Goal: Check status: Check status

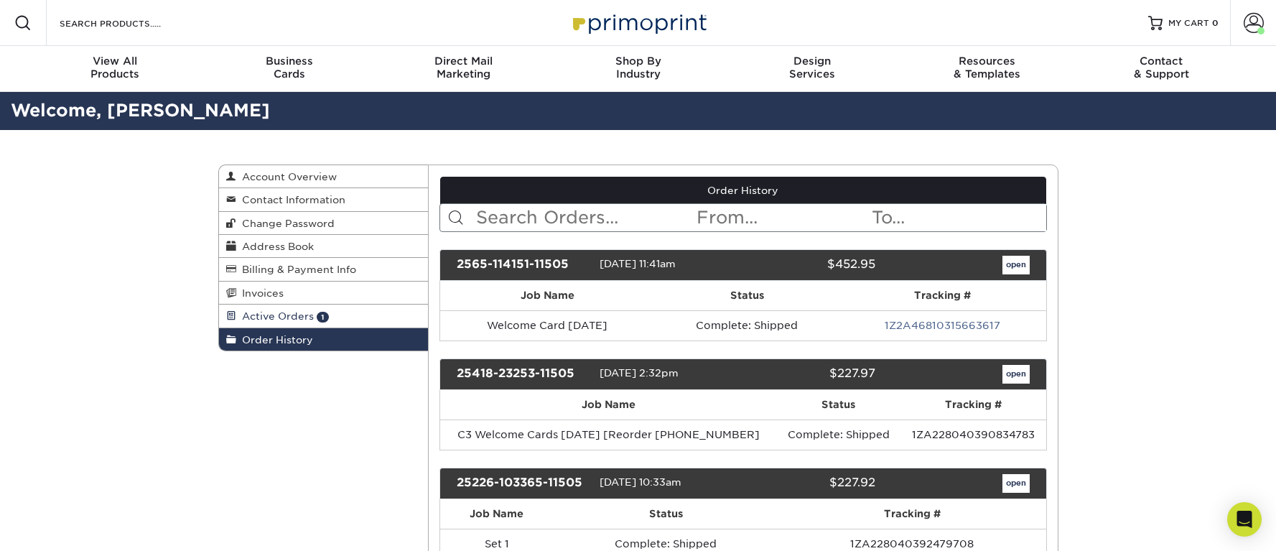
click at [282, 312] on span "Active Orders" at bounding box center [275, 315] width 78 height 11
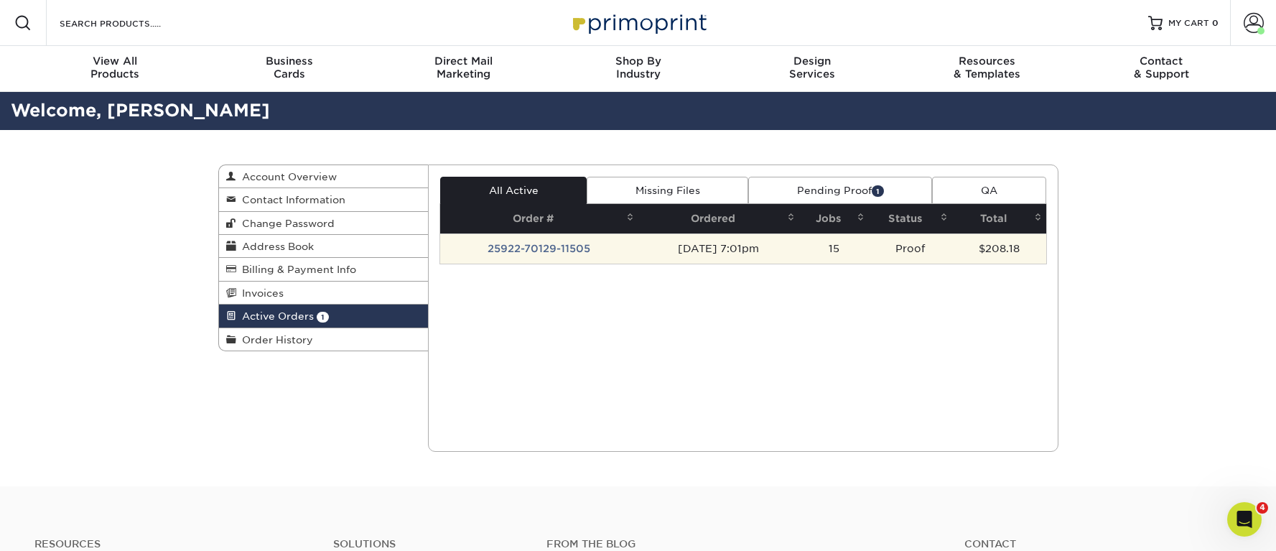
click at [550, 245] on td "25922-70129-11505" at bounding box center [539, 248] width 198 height 30
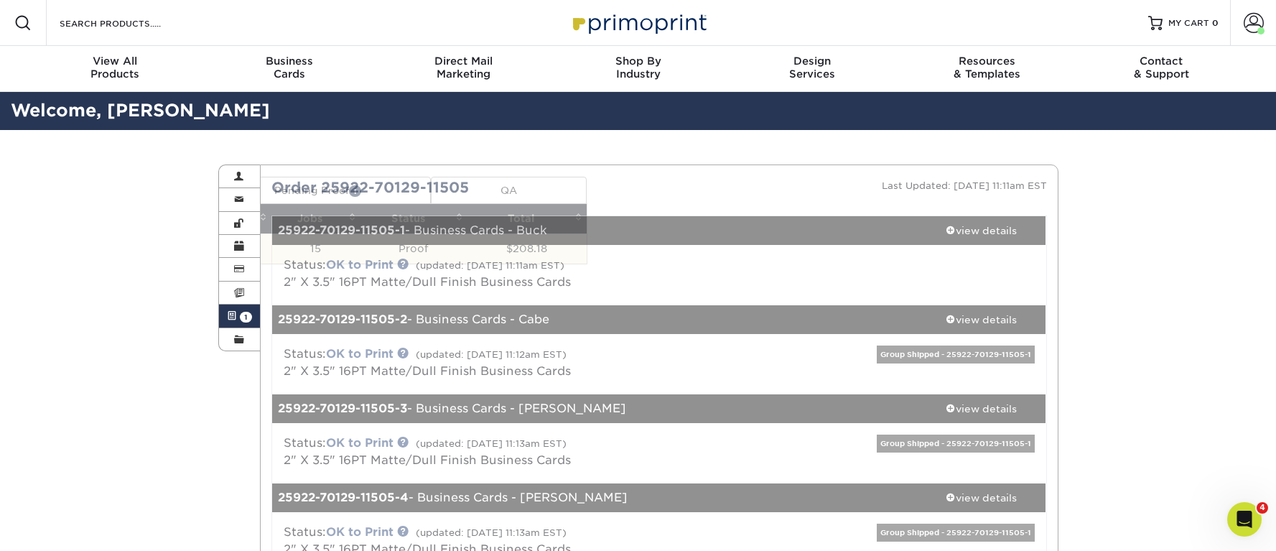
click at [385, 248] on div "Status: OK to Print (updated: 09/29/2025 11:11am EST) 2" X 3.5" 16PT Matte/Dull…" at bounding box center [659, 275] width 796 height 60
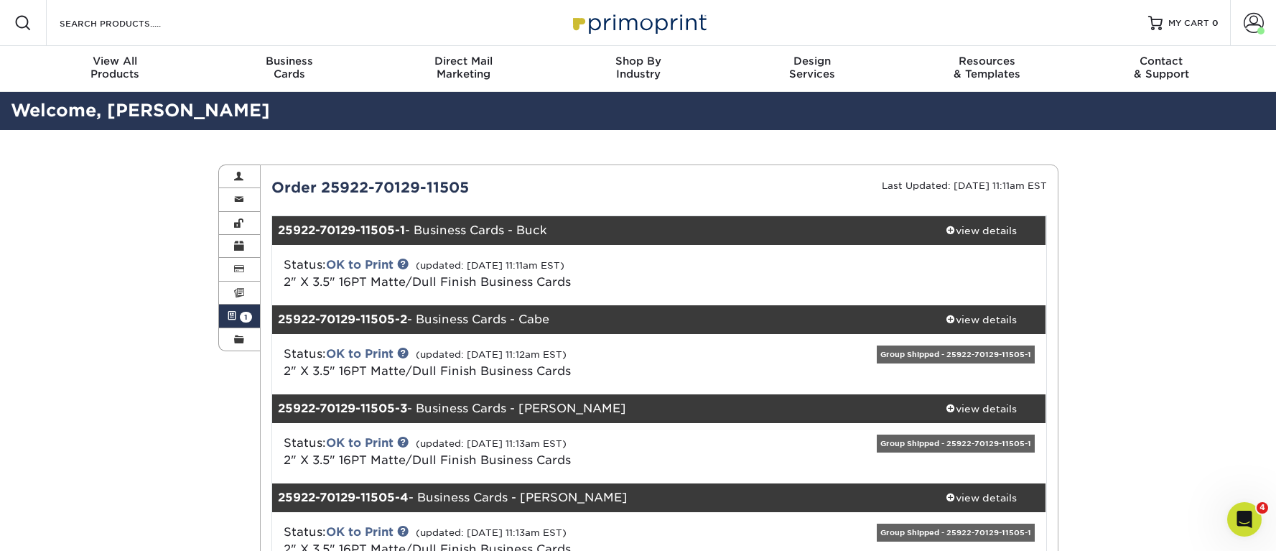
click at [244, 319] on span "1" at bounding box center [246, 317] width 12 height 11
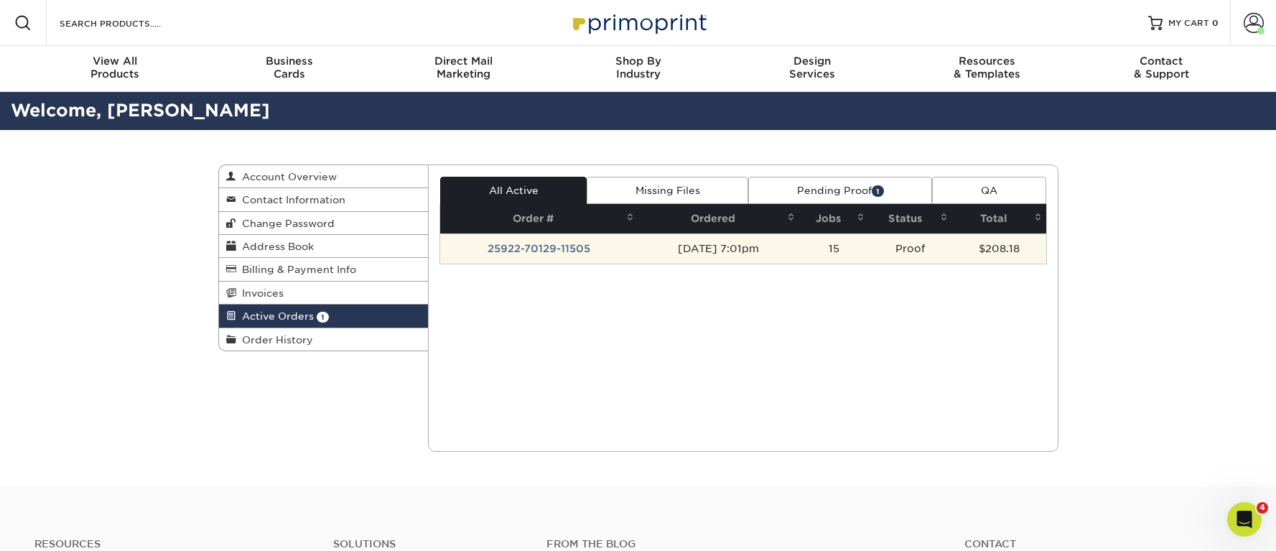
click at [589, 251] on td "25922-70129-11505" at bounding box center [539, 248] width 198 height 30
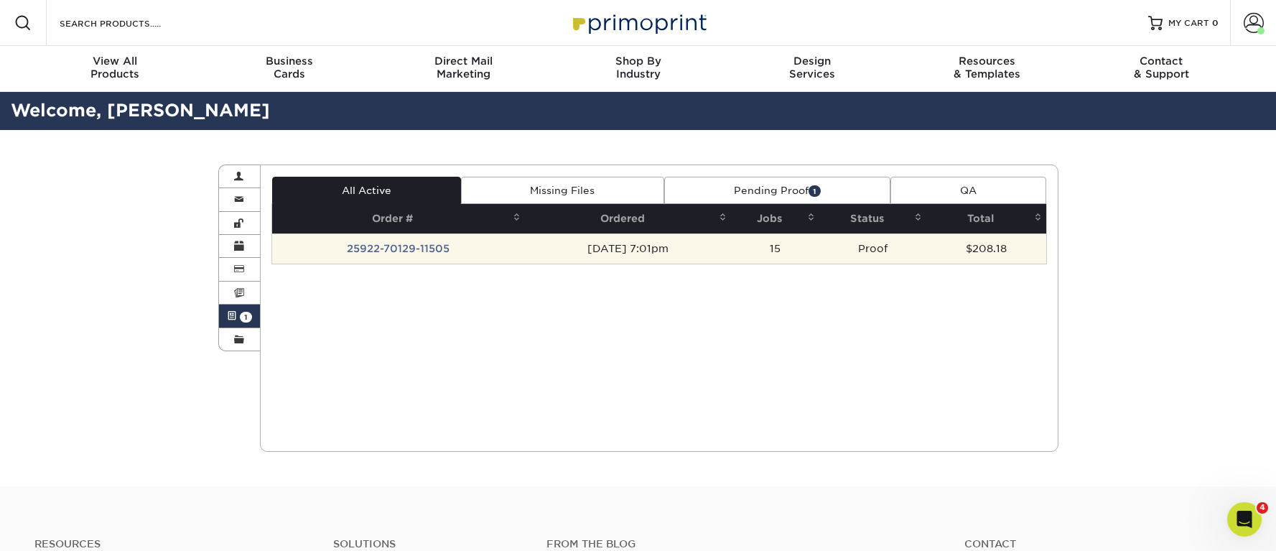
click at [559, 258] on td "[DATE] 7:01pm" at bounding box center [628, 248] width 206 height 30
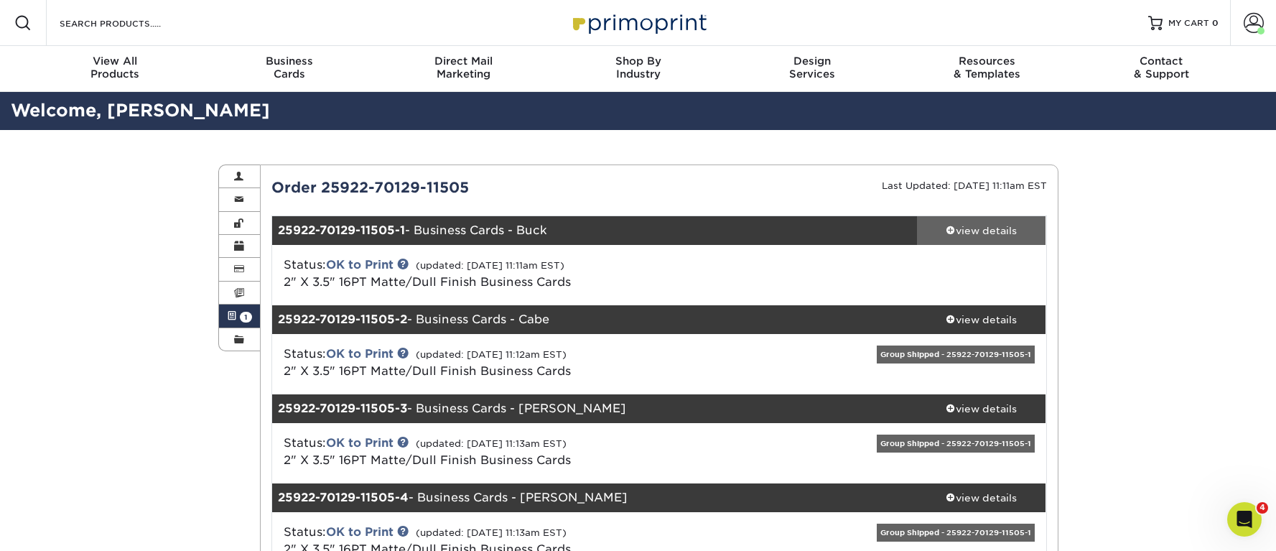
click at [981, 231] on div "view details" at bounding box center [981, 230] width 129 height 14
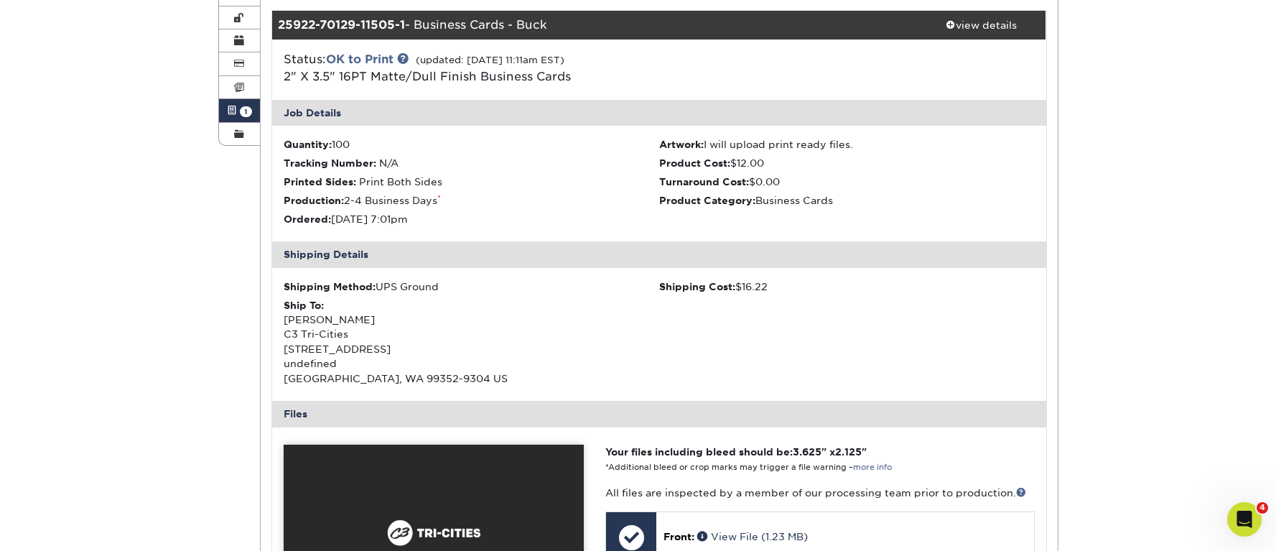
scroll to position [394, 0]
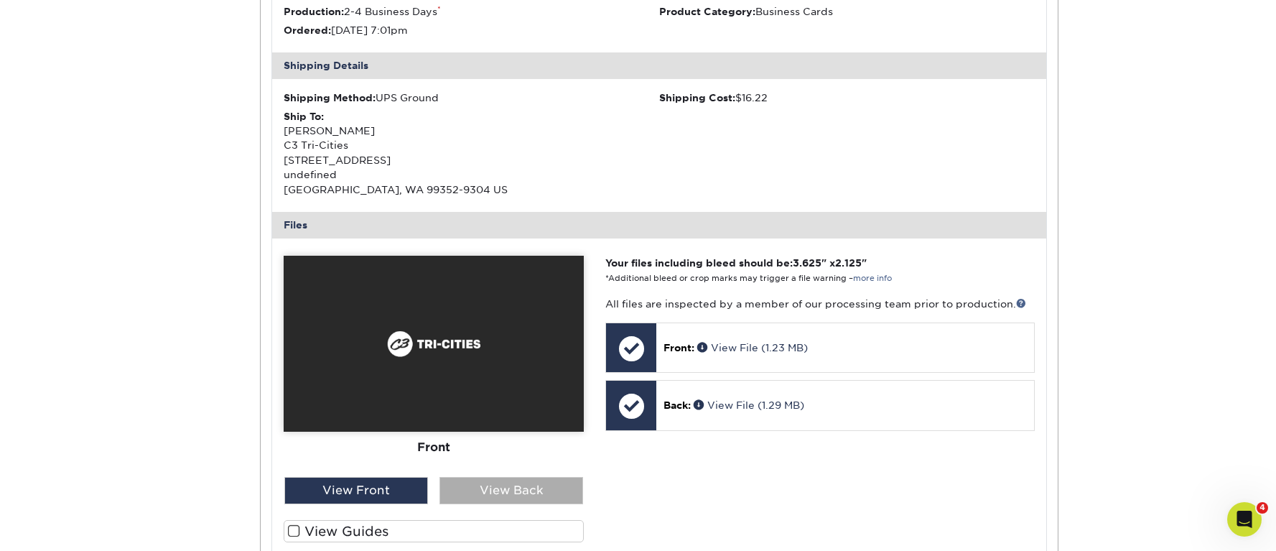
click at [506, 493] on div "View Back" at bounding box center [512, 490] width 144 height 27
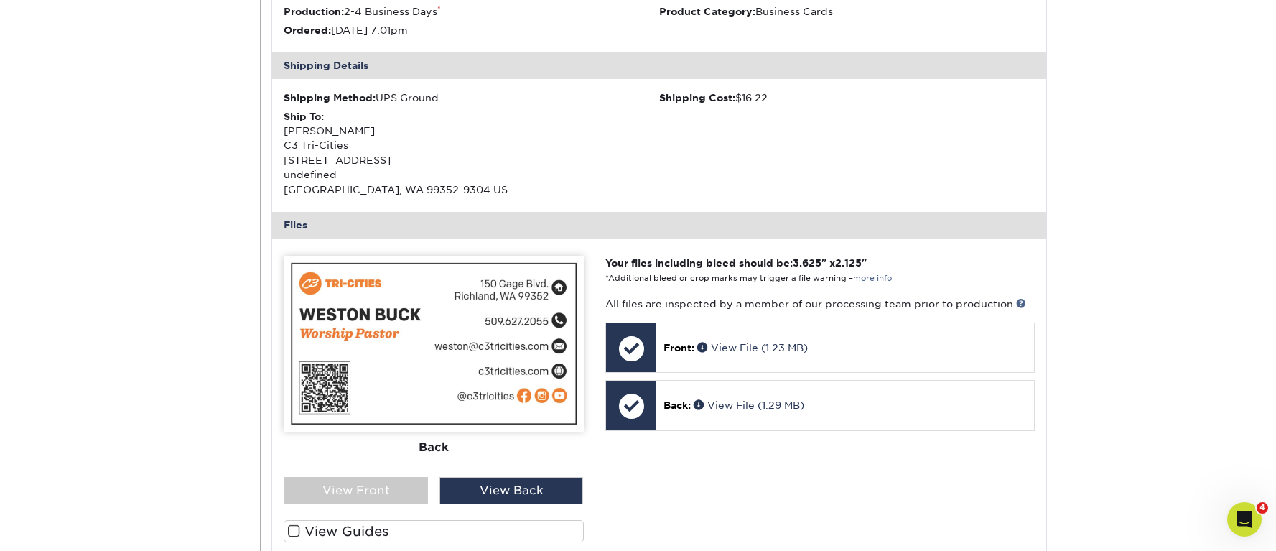
scroll to position [0, 0]
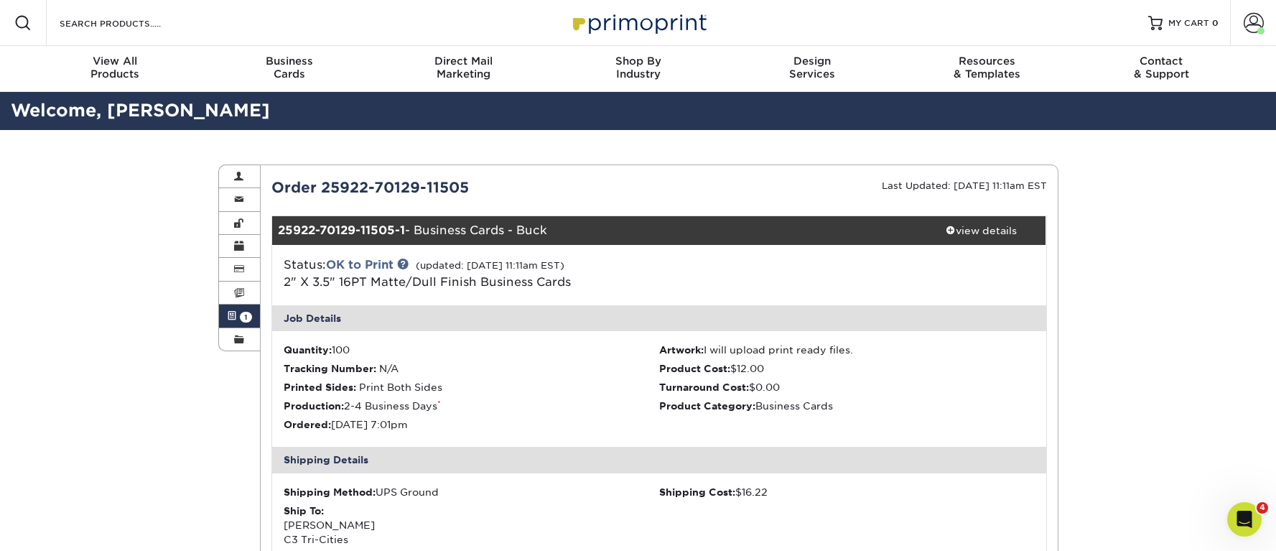
drag, startPoint x: 242, startPoint y: 310, endPoint x: 296, endPoint y: 295, distance: 55.9
click at [243, 310] on link "Active Orders 1" at bounding box center [240, 316] width 42 height 23
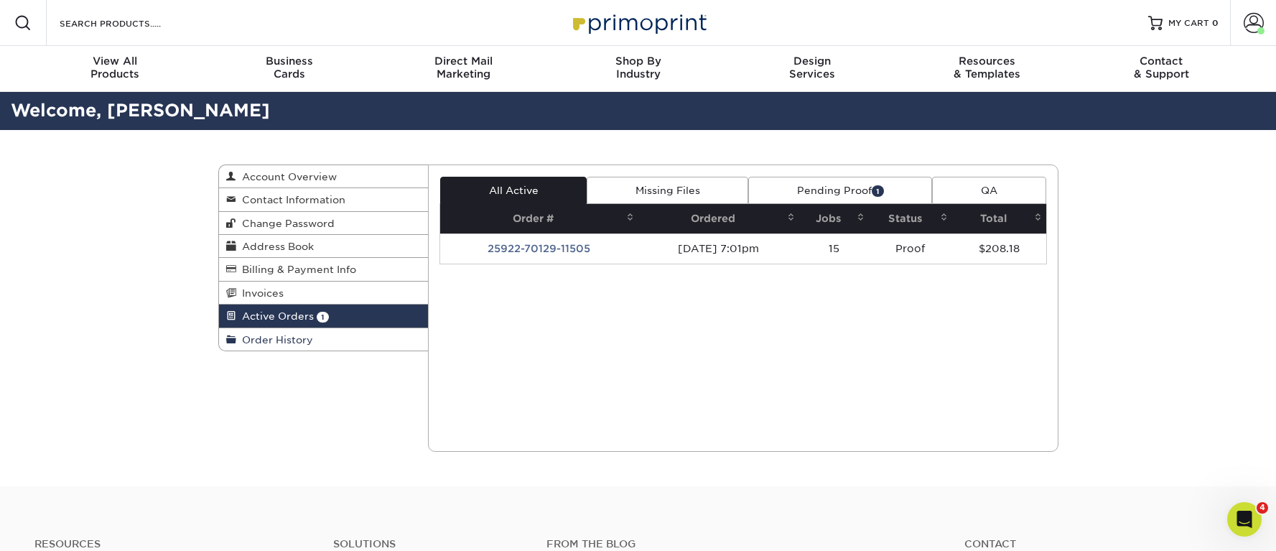
click at [259, 338] on span "Order History" at bounding box center [274, 339] width 77 height 11
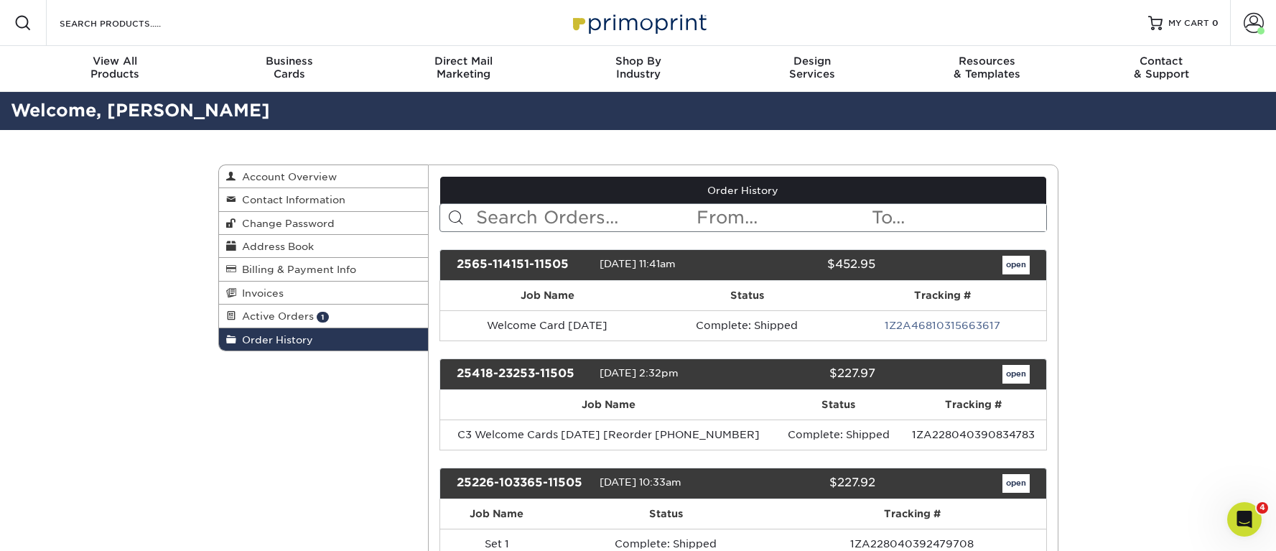
click at [515, 215] on input "text" at bounding box center [585, 217] width 220 height 27
type input "business"
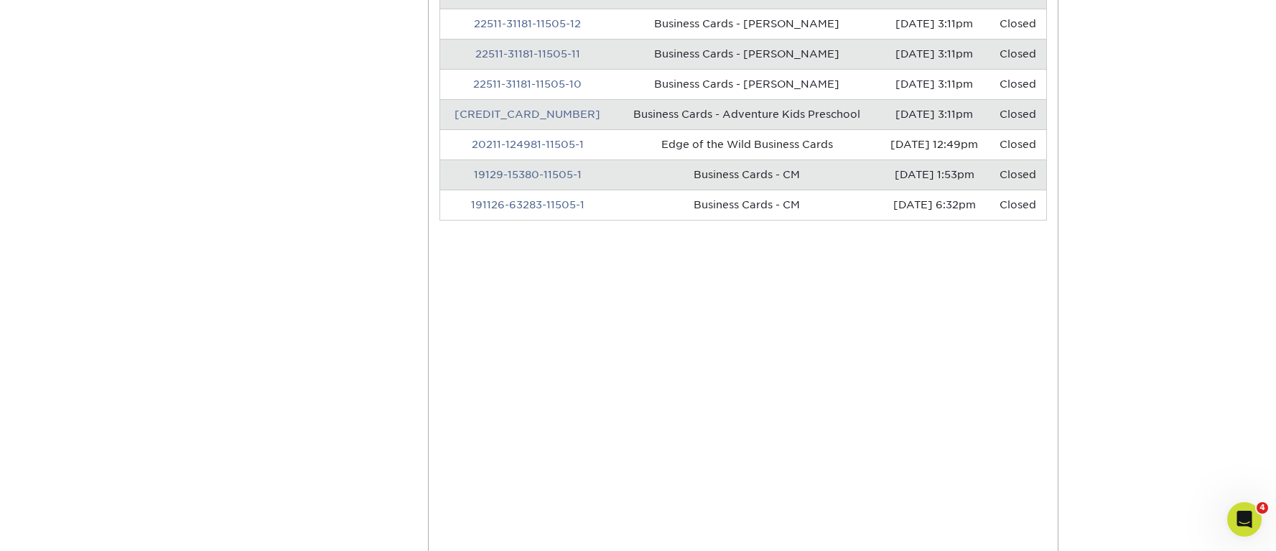
scroll to position [1181, 0]
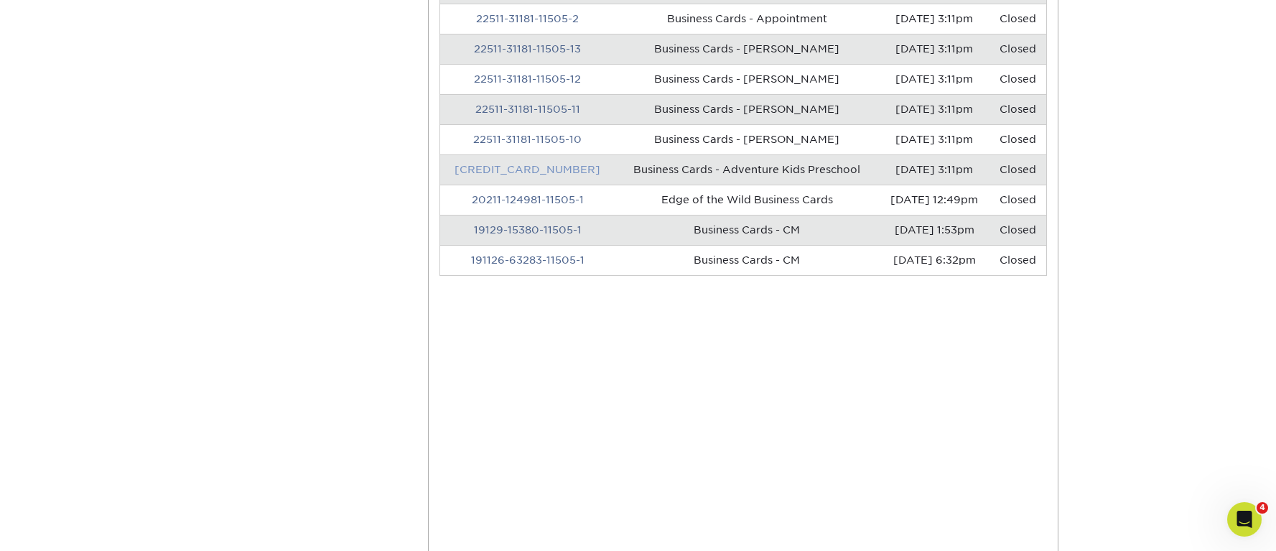
click at [547, 169] on link "22511-31181-11505-1" at bounding box center [528, 169] width 146 height 11
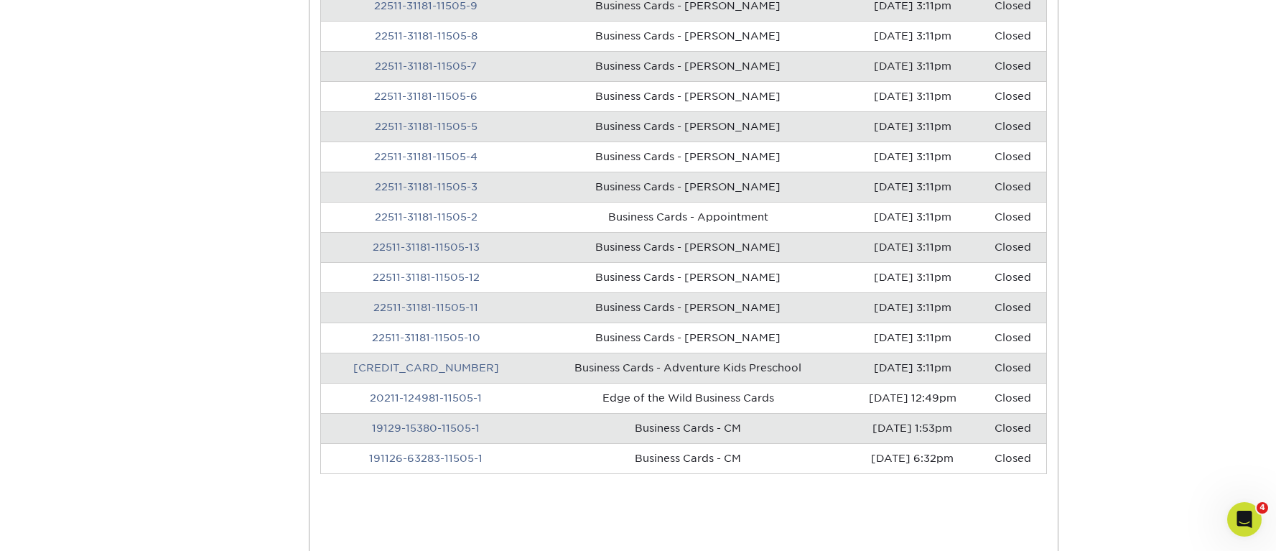
scroll to position [0, 0]
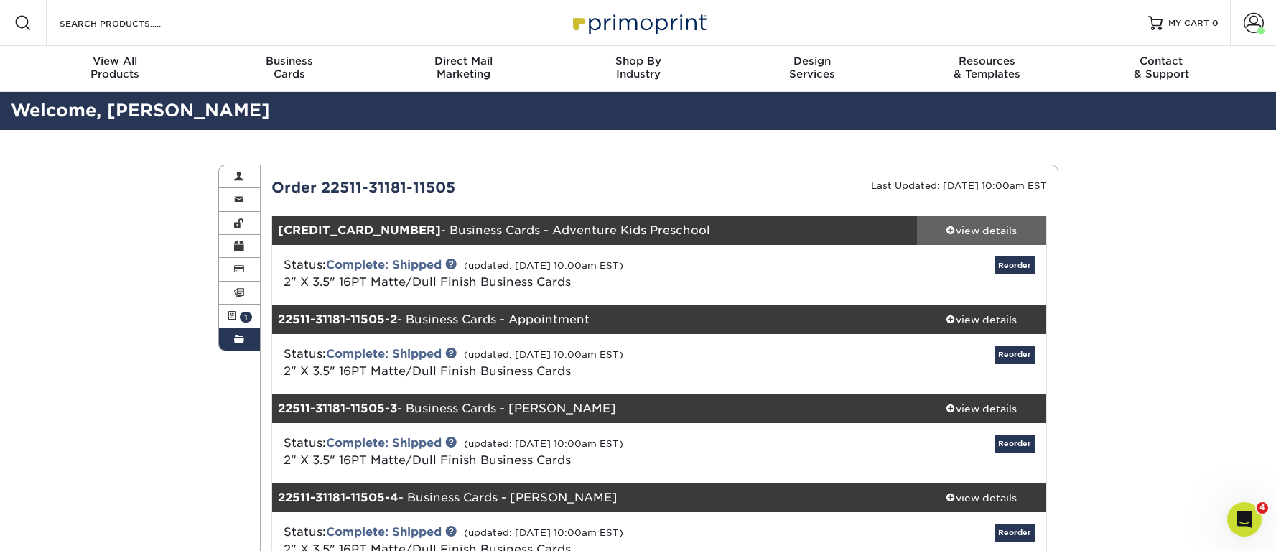
click at [998, 231] on div "view details" at bounding box center [981, 230] width 129 height 14
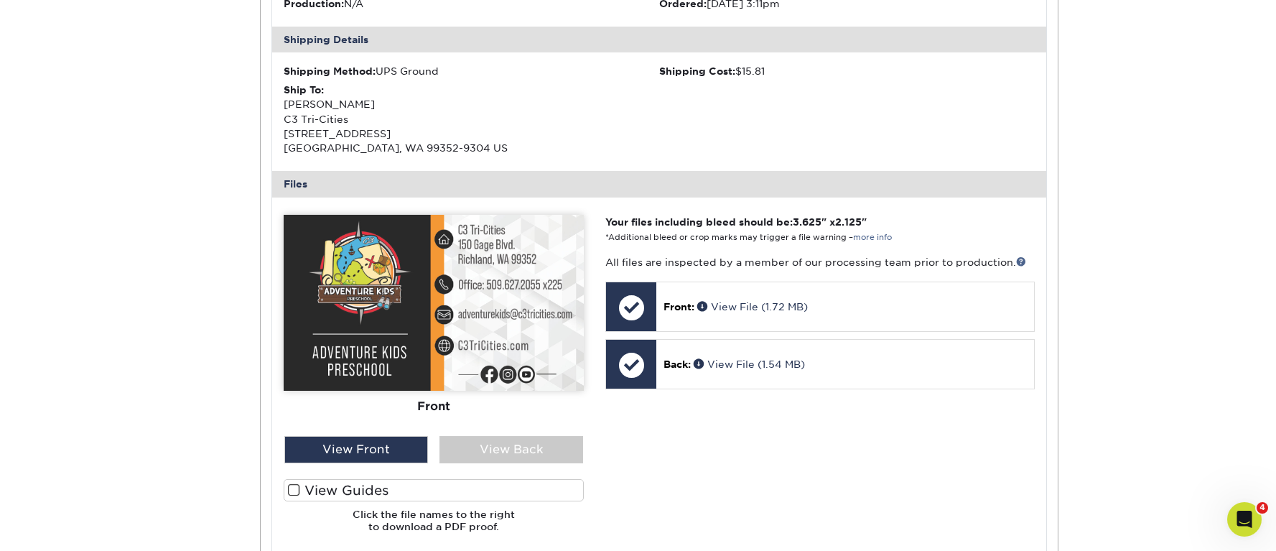
scroll to position [131, 0]
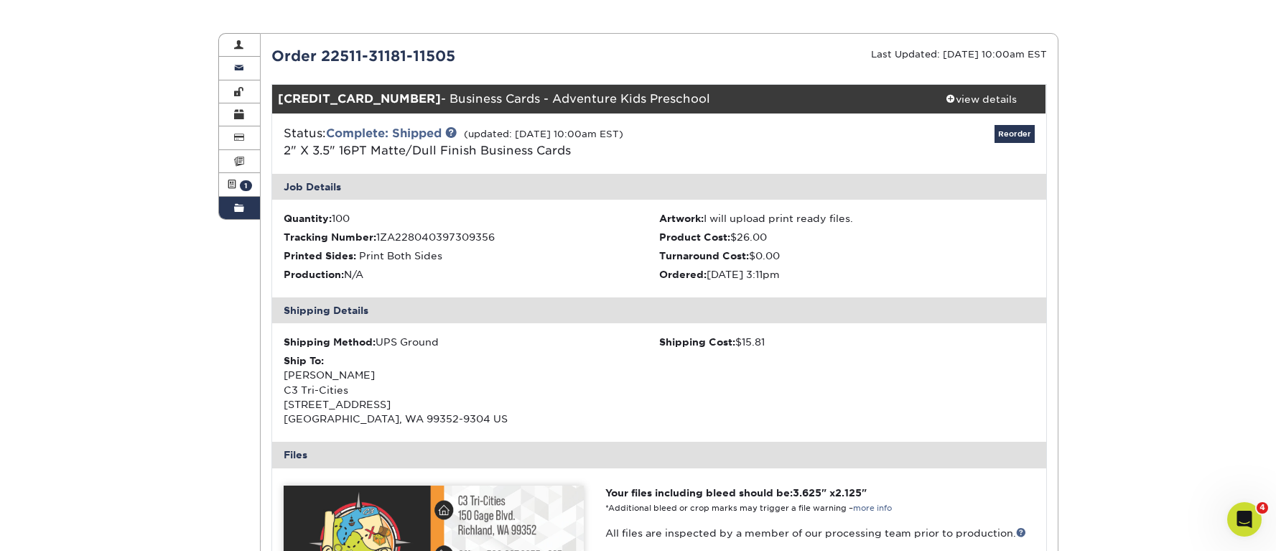
drag, startPoint x: 235, startPoint y: 208, endPoint x: 252, endPoint y: 203, distance: 18.0
click at [235, 208] on span at bounding box center [239, 208] width 10 height 11
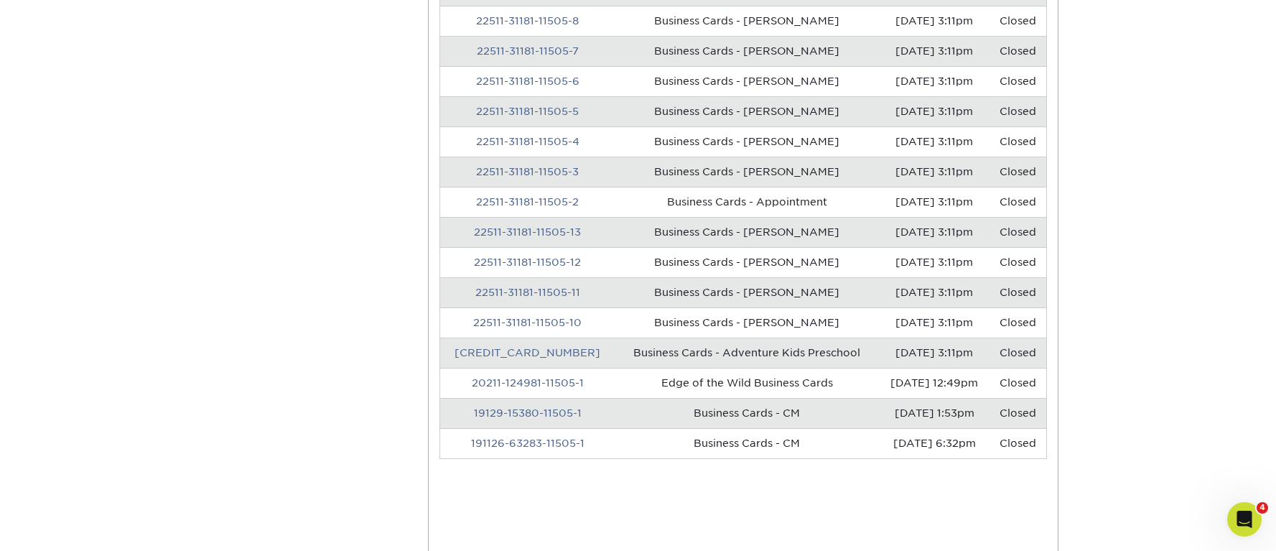
scroll to position [999, 0]
click at [529, 409] on link "19129-15380-11505-1" at bounding box center [528, 411] width 108 height 11
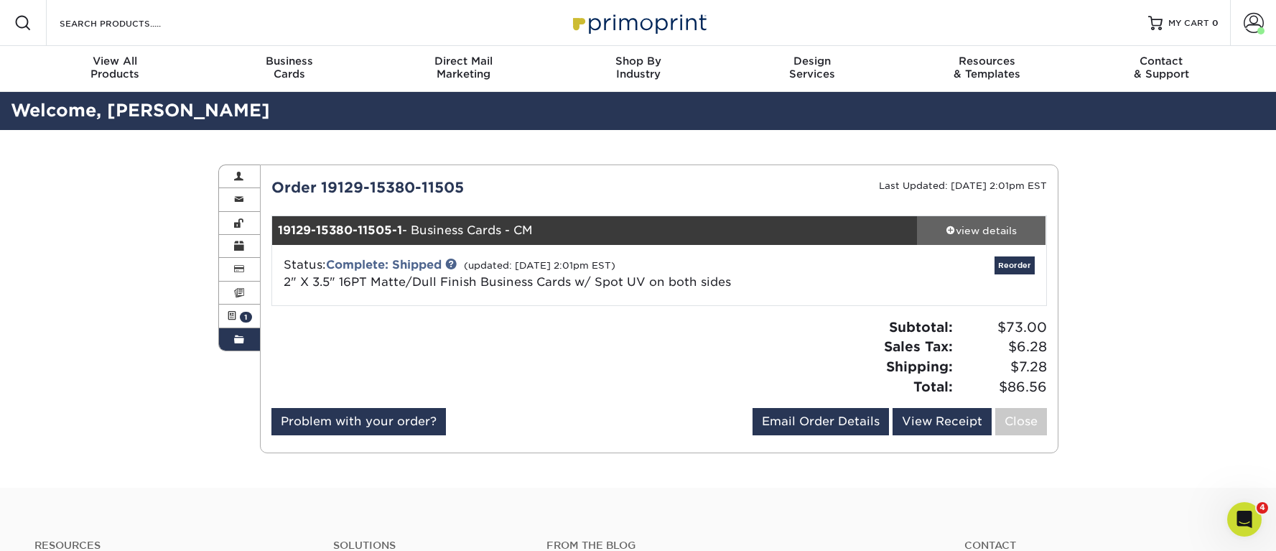
click at [993, 227] on div "view details" at bounding box center [981, 230] width 129 height 14
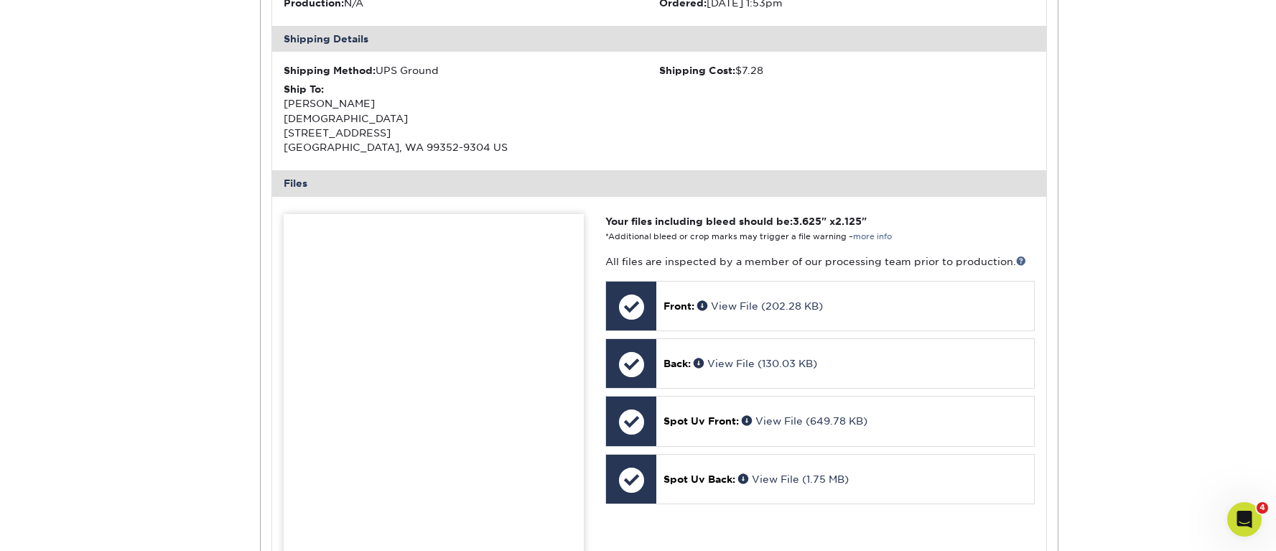
scroll to position [39, 0]
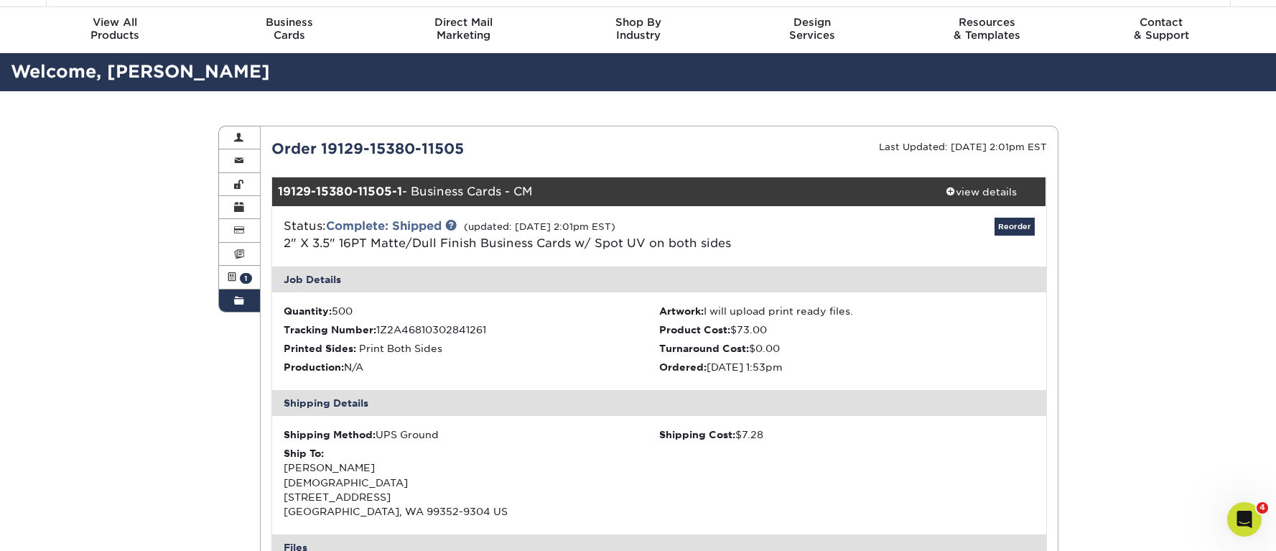
drag, startPoint x: 237, startPoint y: 305, endPoint x: 251, endPoint y: 302, distance: 13.9
click at [237, 305] on span at bounding box center [239, 300] width 10 height 11
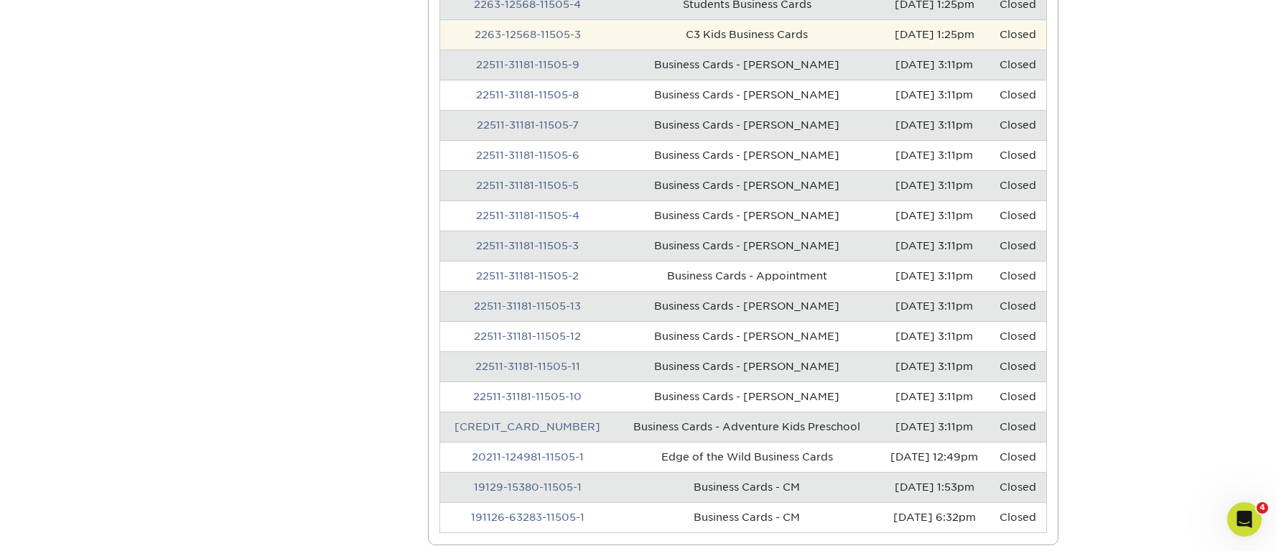
scroll to position [926, 0]
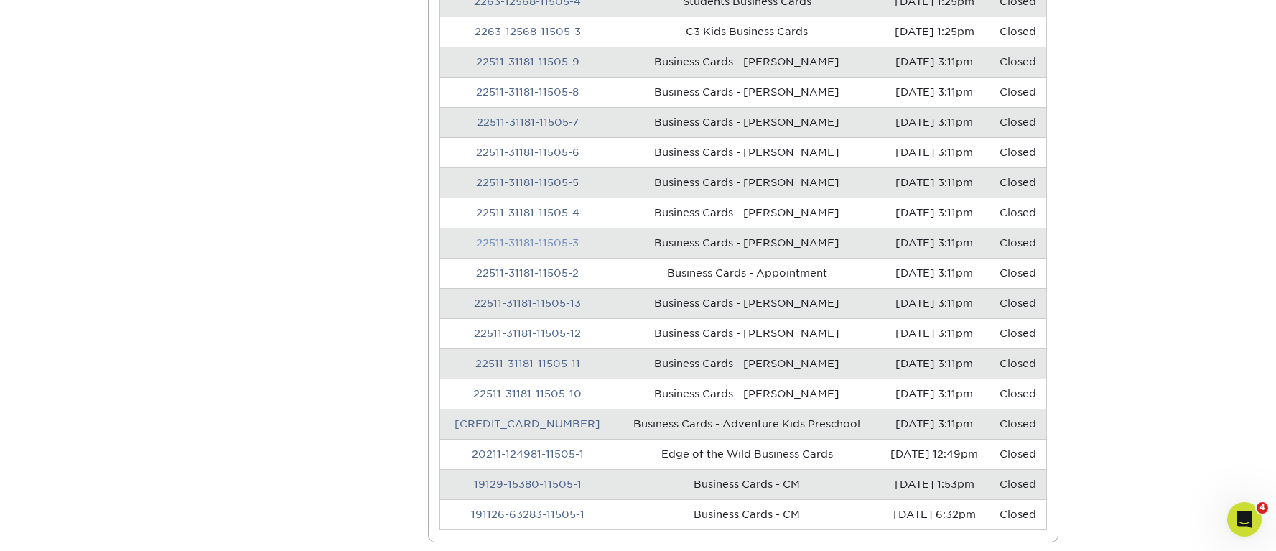
click at [542, 238] on link "22511-31181-11505-3" at bounding box center [527, 242] width 103 height 11
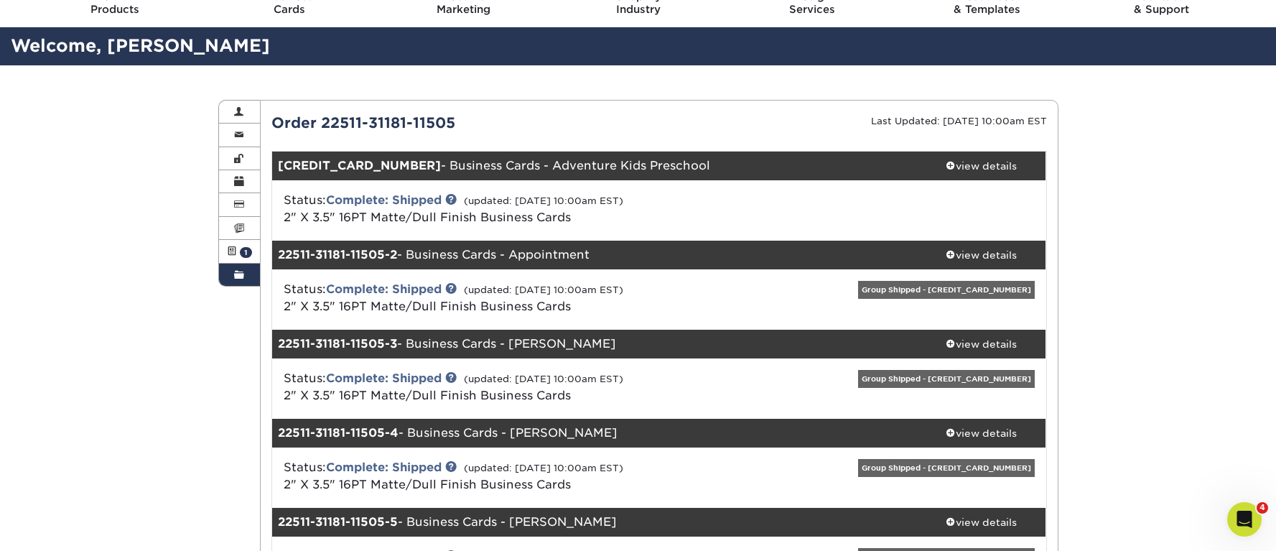
scroll to position [68, 0]
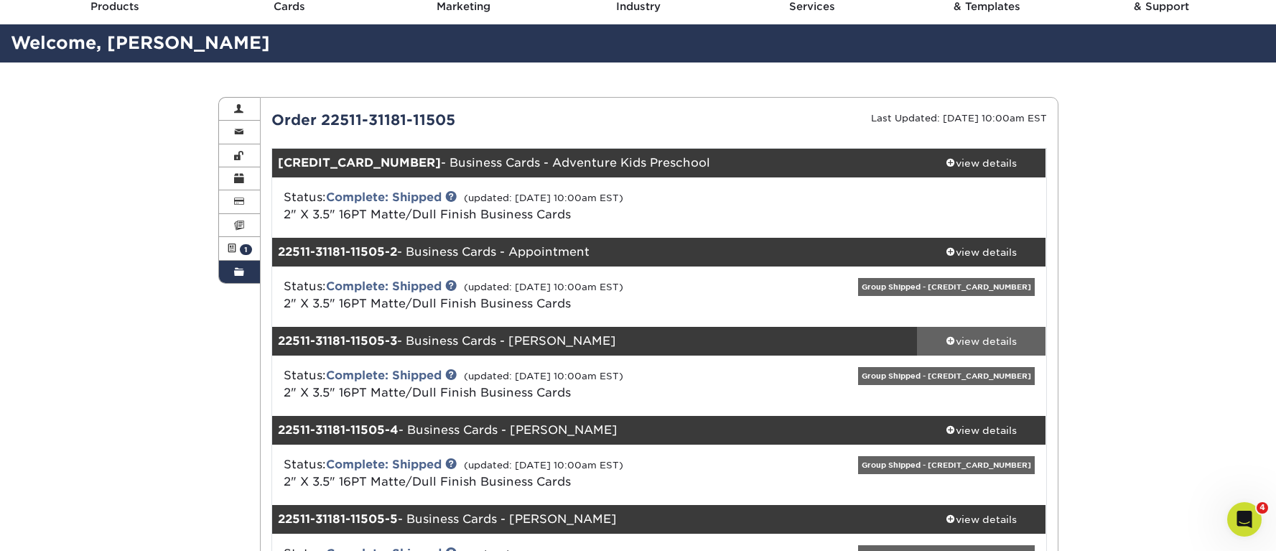
click at [977, 340] on div "view details" at bounding box center [981, 341] width 129 height 14
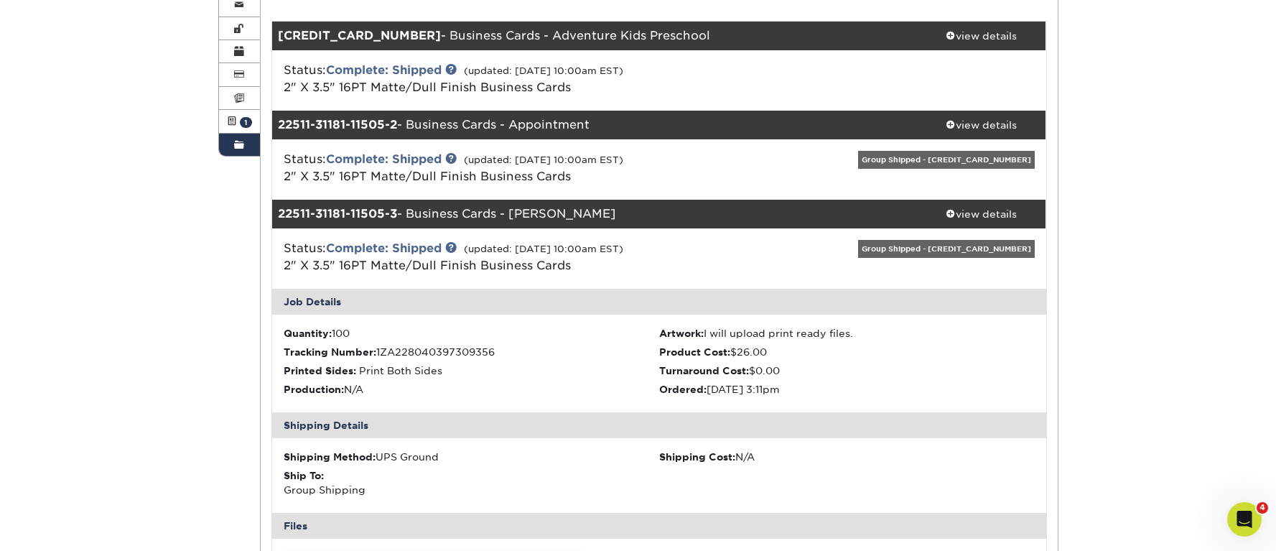
scroll to position [190, 0]
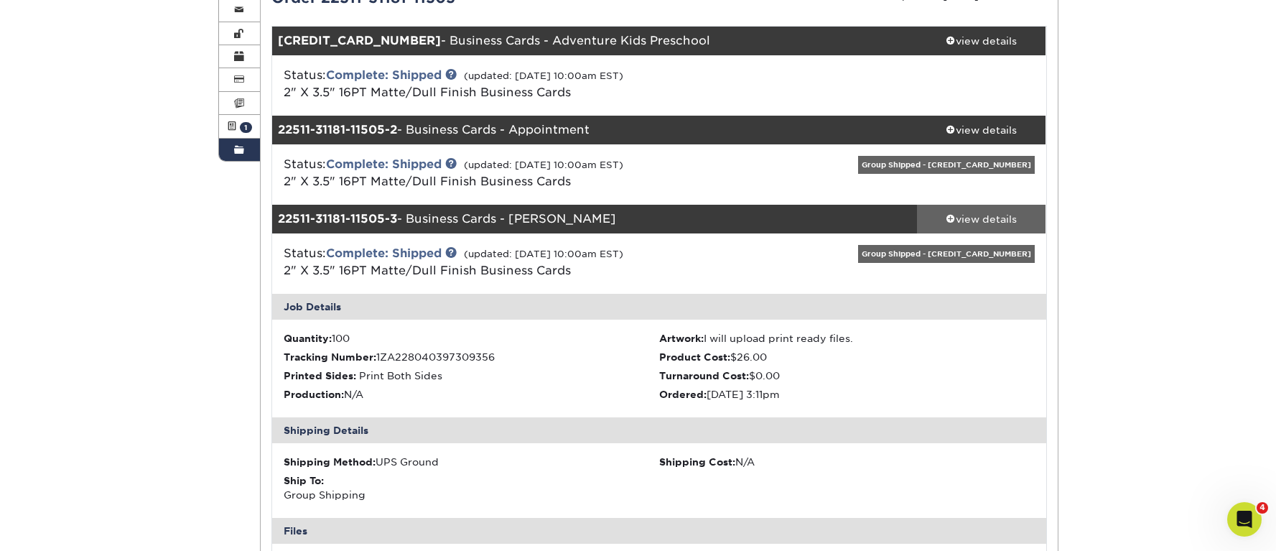
click at [994, 213] on div "view details" at bounding box center [981, 219] width 129 height 14
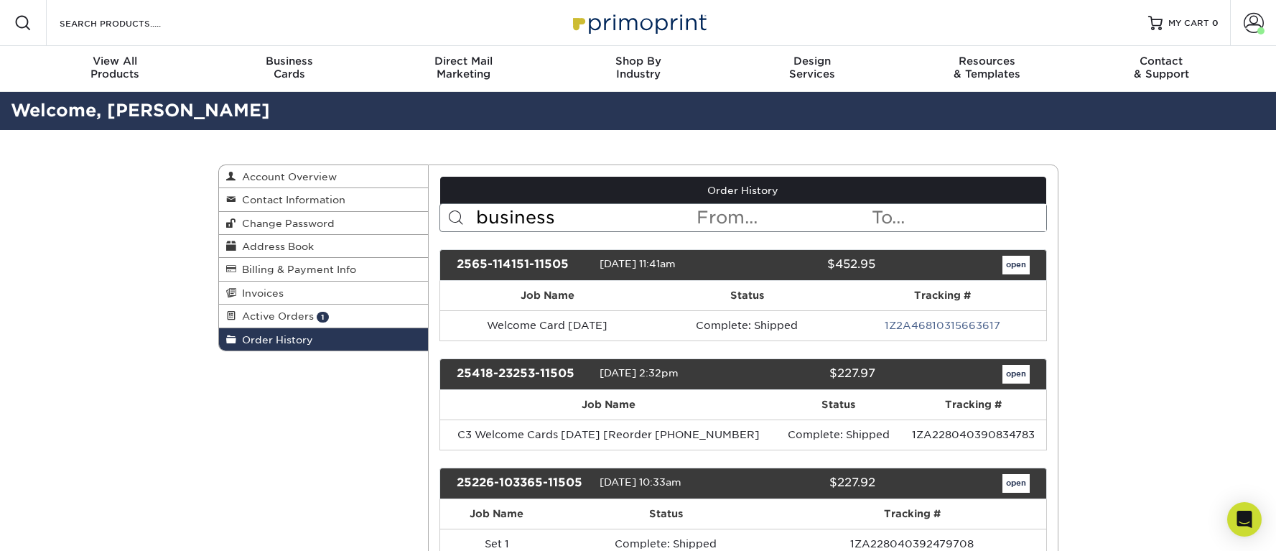
click at [599, 213] on input "business" at bounding box center [585, 217] width 220 height 27
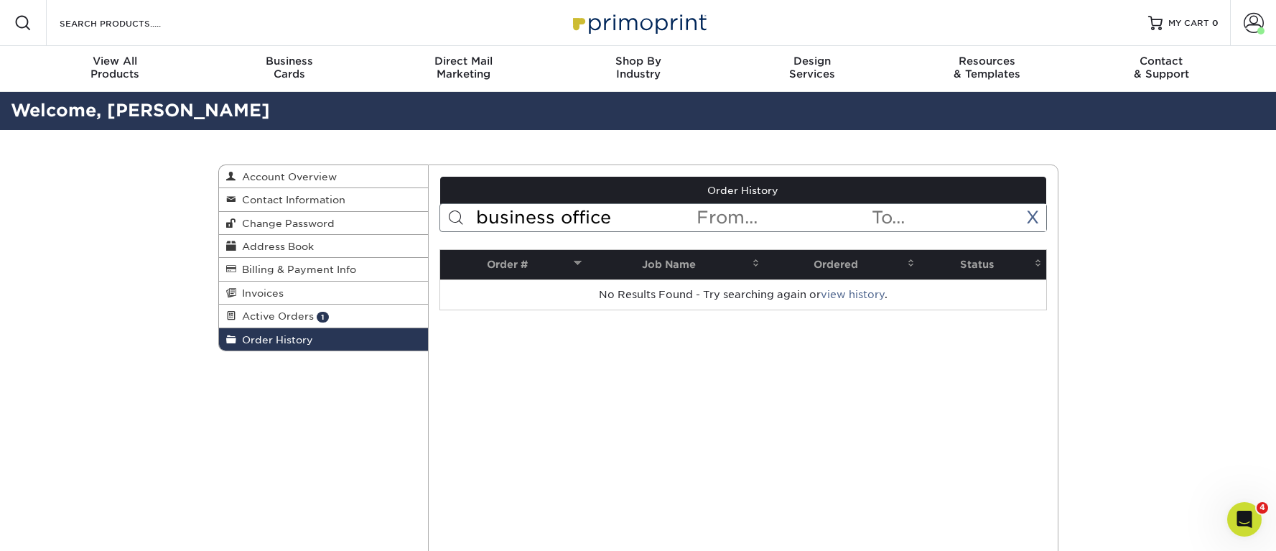
drag, startPoint x: 589, startPoint y: 217, endPoint x: 669, endPoint y: 201, distance: 81.3
click at [668, 203] on div "Order History business office < Prev Next > Sep 2025 Sun Mon Tue Wed Thu Fri Sa…" at bounding box center [744, 244] width 608 height 134
drag, startPoint x: 535, startPoint y: 213, endPoint x: 448, endPoint y: 217, distance: 87.0
click at [448, 218] on form "office < Prev Next > Sep 2025 Sun Mon Tue Wed Thu Fri Sat 1 2 3 4 5 6 7 8 9 10 …" at bounding box center [744, 217] width 608 height 29
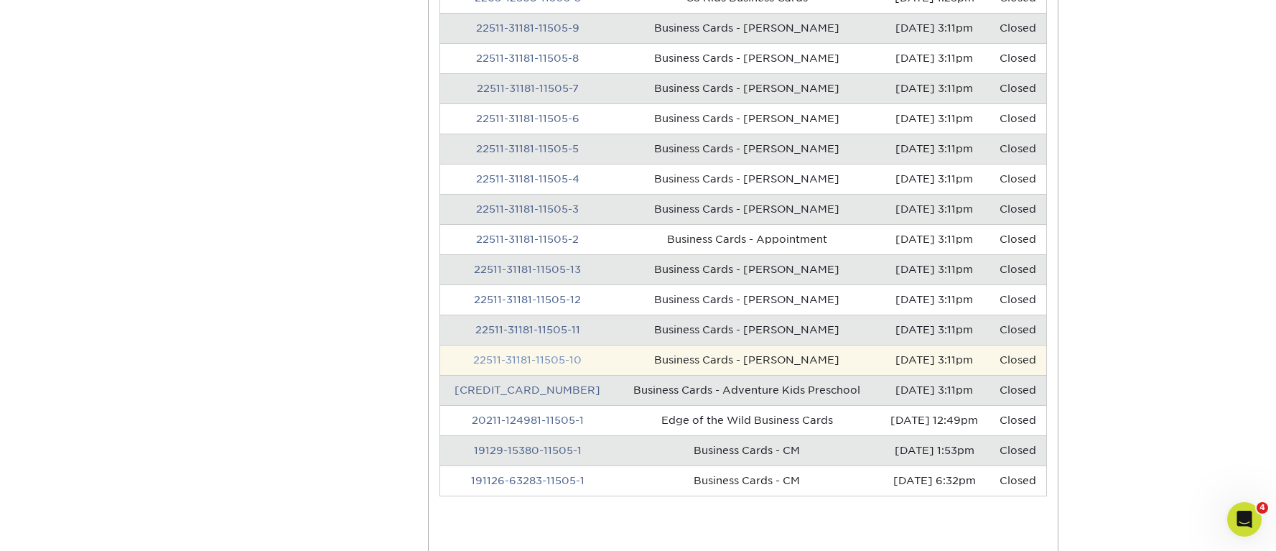
scroll to position [957, 0]
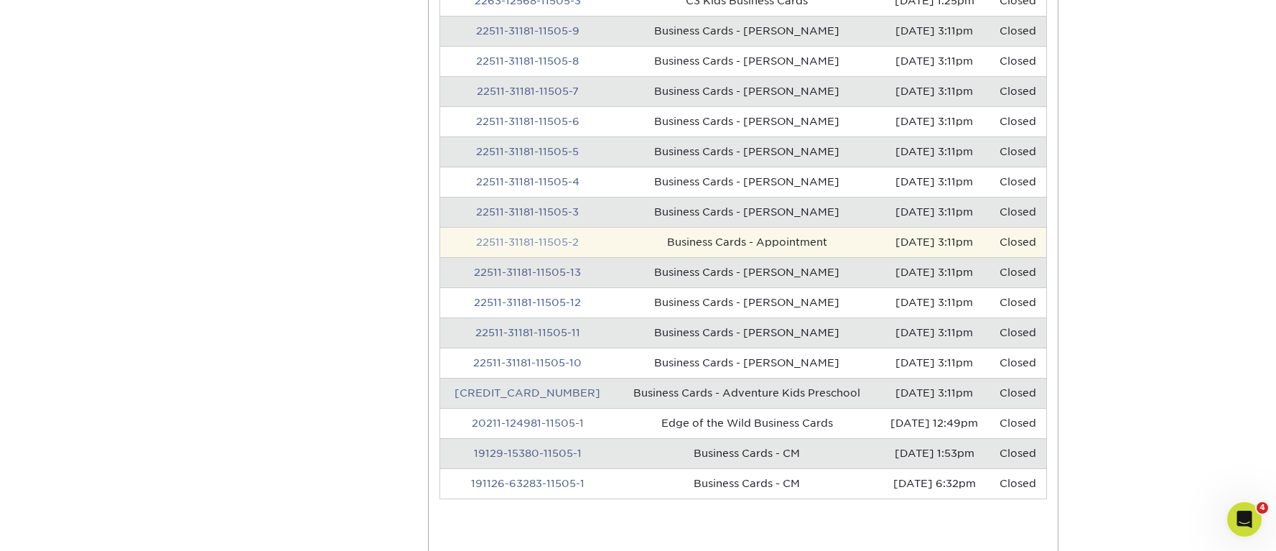
click at [550, 244] on link "22511-31181-11505-2" at bounding box center [527, 241] width 103 height 11
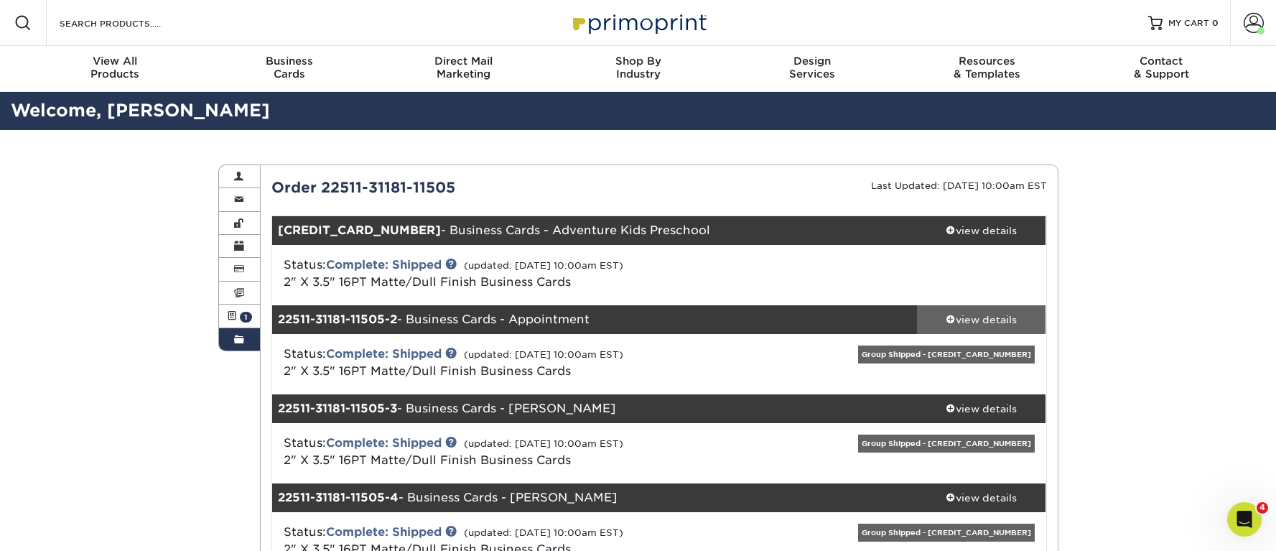
click at [973, 323] on div "view details" at bounding box center [981, 319] width 129 height 14
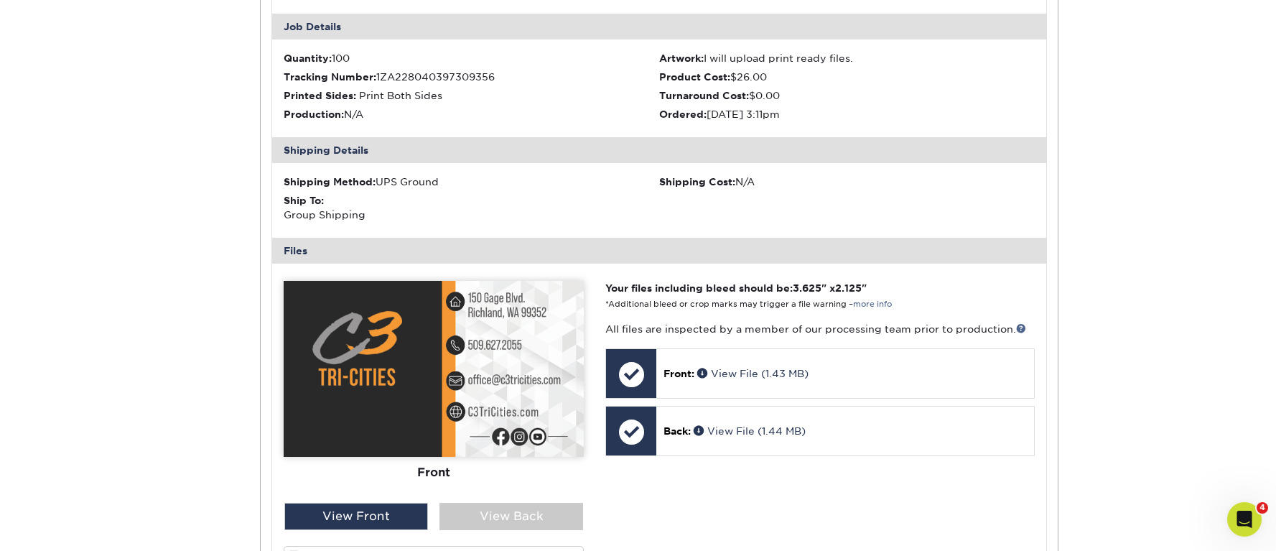
scroll to position [630, 0]
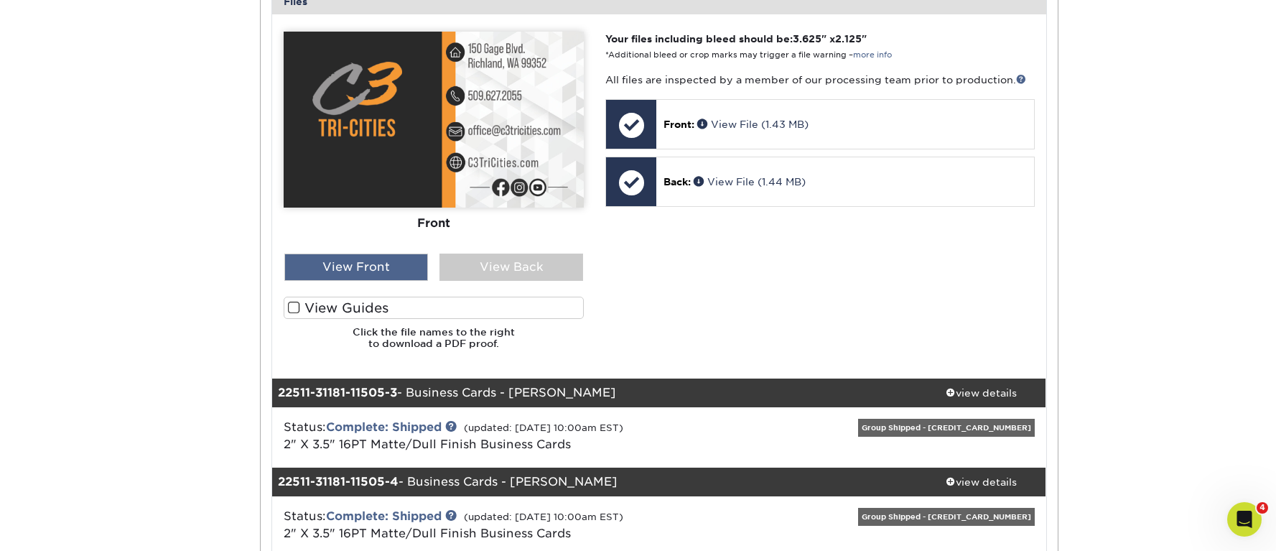
click at [372, 270] on div "View Front" at bounding box center [356, 267] width 144 height 27
click at [511, 271] on div "View Back" at bounding box center [512, 267] width 144 height 27
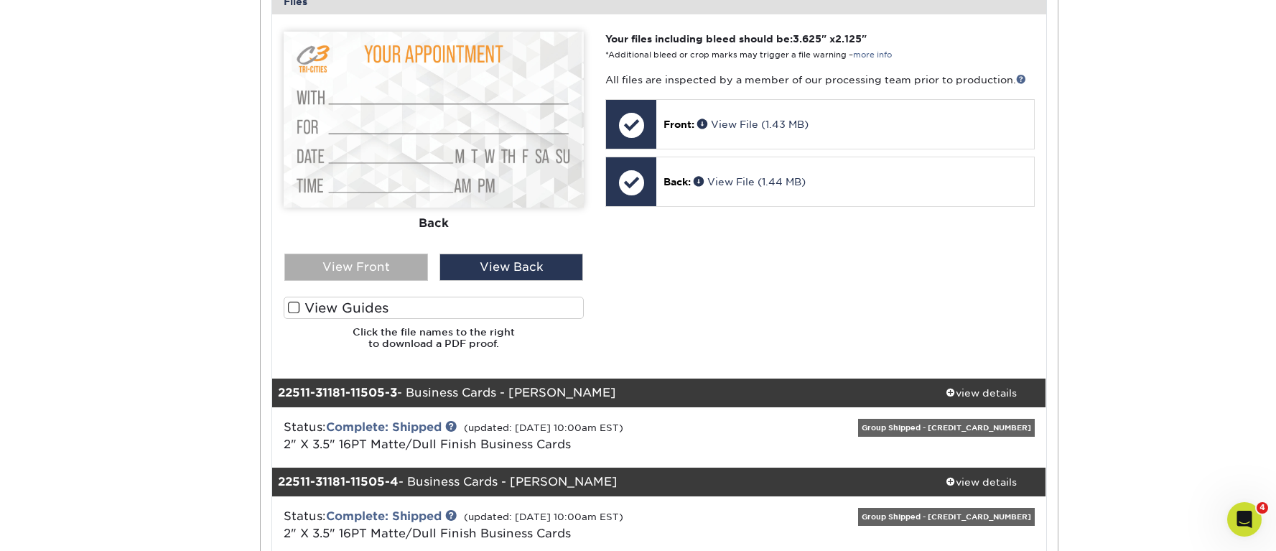
click at [381, 262] on div "View Front" at bounding box center [356, 267] width 144 height 27
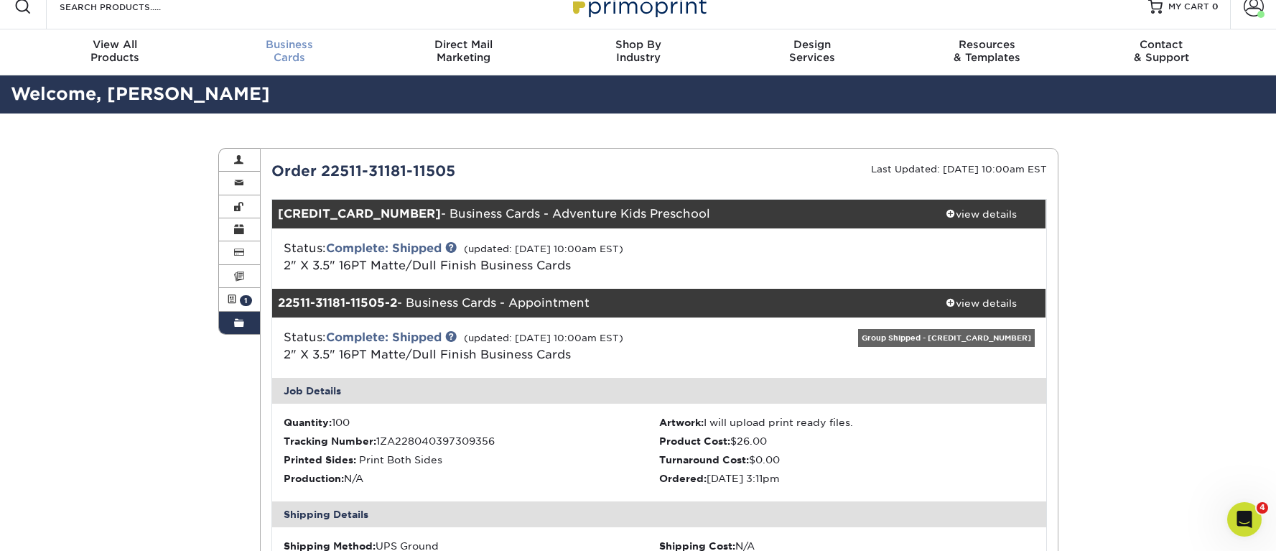
scroll to position [0, 0]
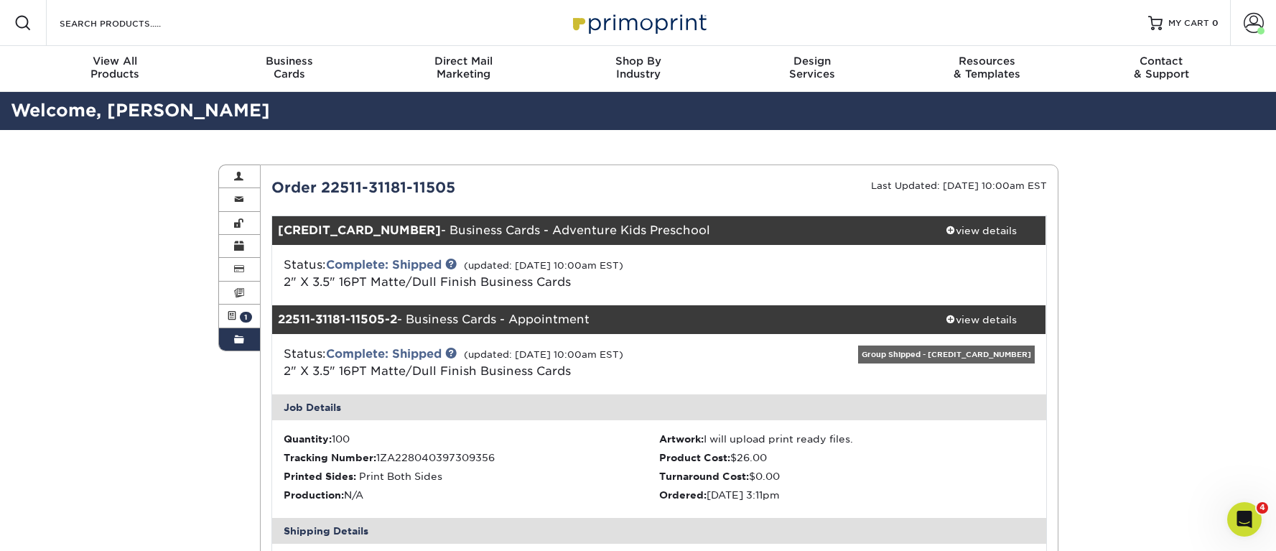
click at [238, 338] on span at bounding box center [239, 339] width 10 height 11
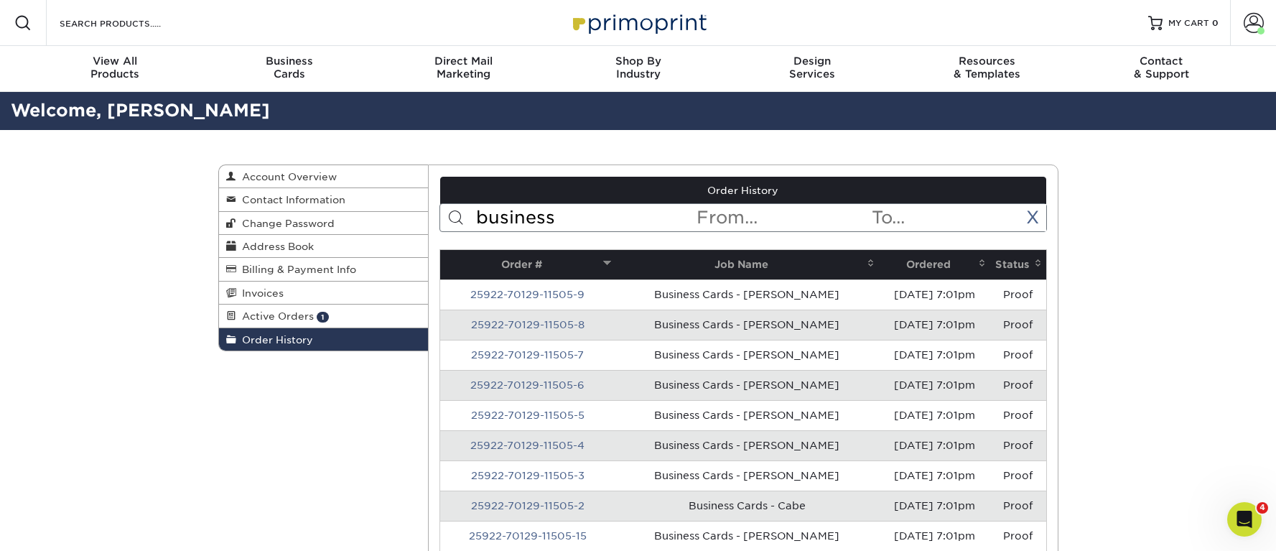
click at [294, 338] on span "Order History" at bounding box center [274, 339] width 77 height 11
click at [598, 203] on form "business < Prev Next > Sep 2025 Sun Mon Tue Wed Thu Fri Sat 1 2 3 4 5 6 7 8 9 1…" at bounding box center [744, 217] width 608 height 29
drag, startPoint x: 567, startPoint y: 215, endPoint x: 394, endPoint y: 216, distance: 173.8
click at [399, 164] on div "Order History Account Overview Contact Information Change Password Address Book…" at bounding box center [638, 164] width 840 height 0
type input "rack"
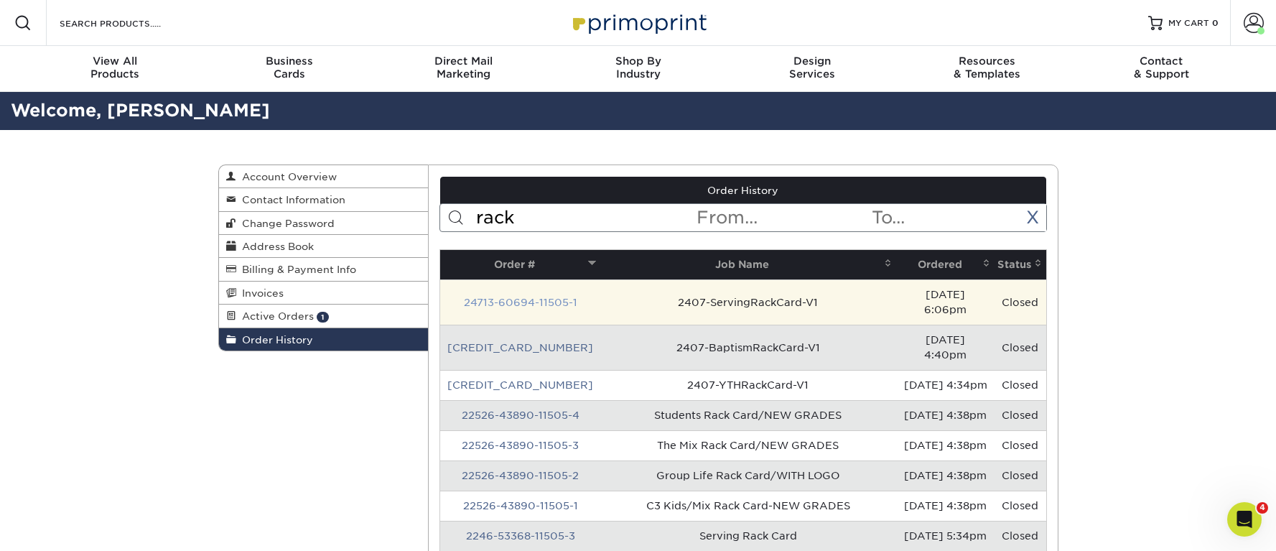
click at [533, 297] on link "24713-60694-11505-1" at bounding box center [520, 302] width 113 height 11
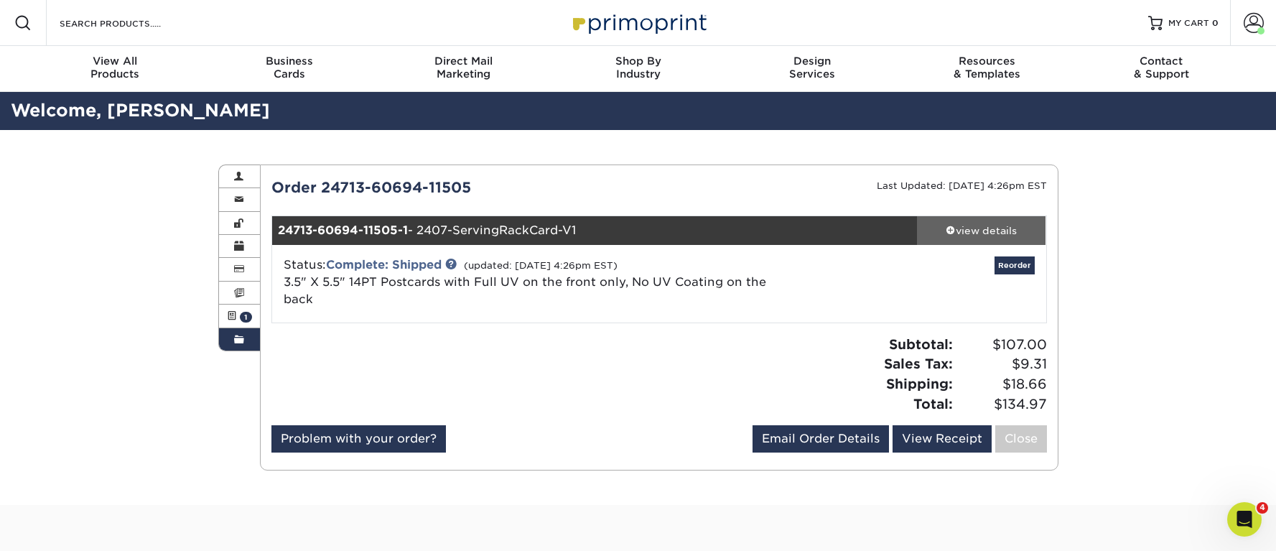
click at [993, 230] on div "view details" at bounding box center [981, 230] width 129 height 14
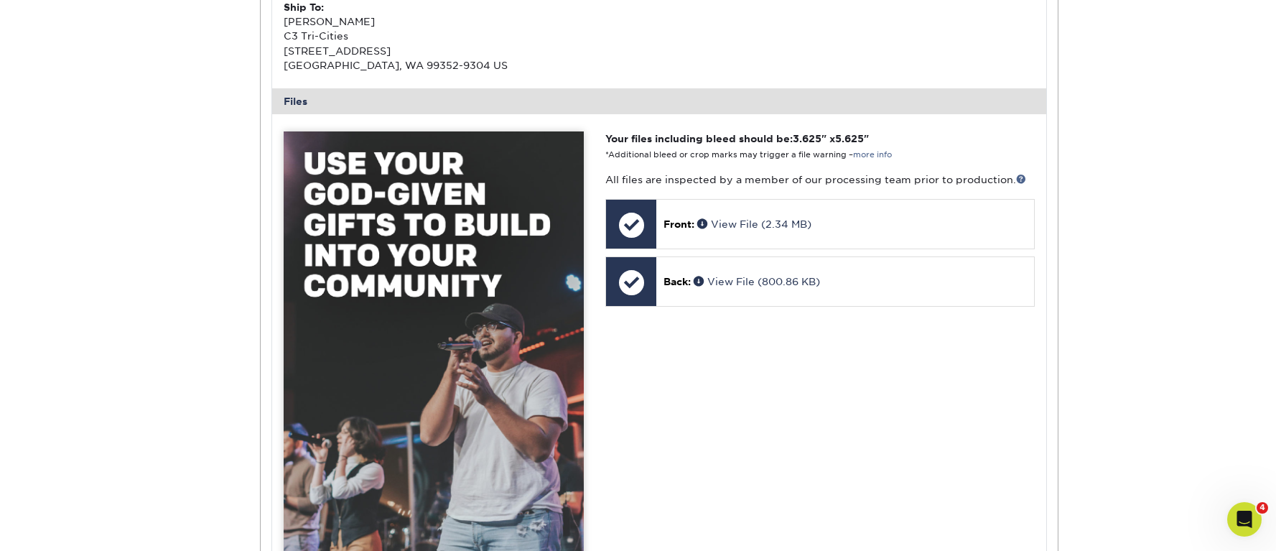
scroll to position [703, 0]
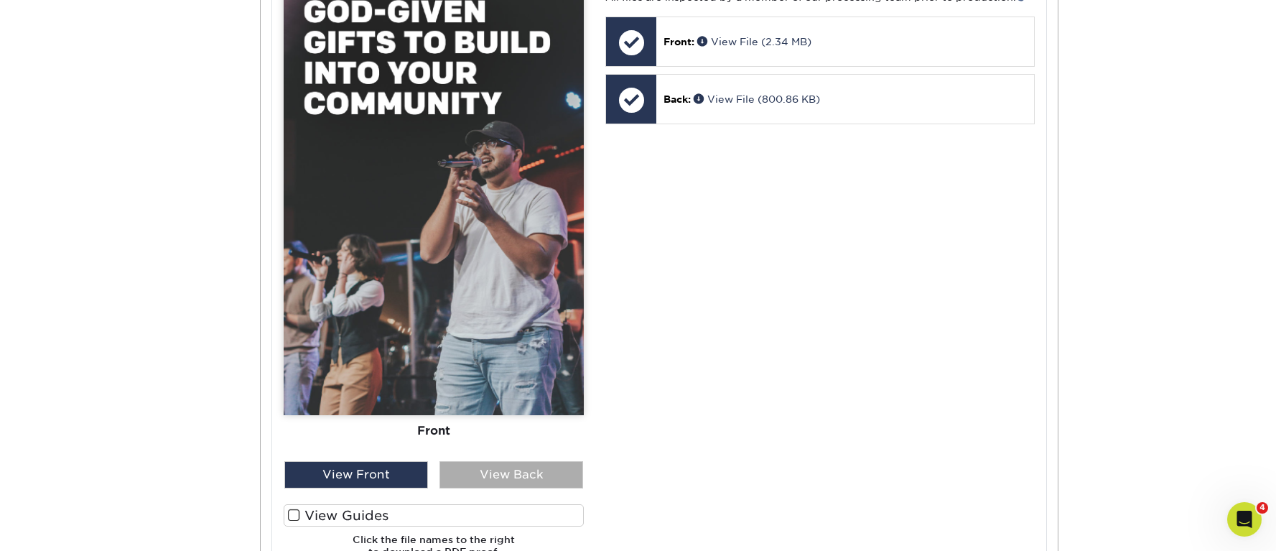
click at [501, 461] on div "View Back" at bounding box center [512, 474] width 144 height 27
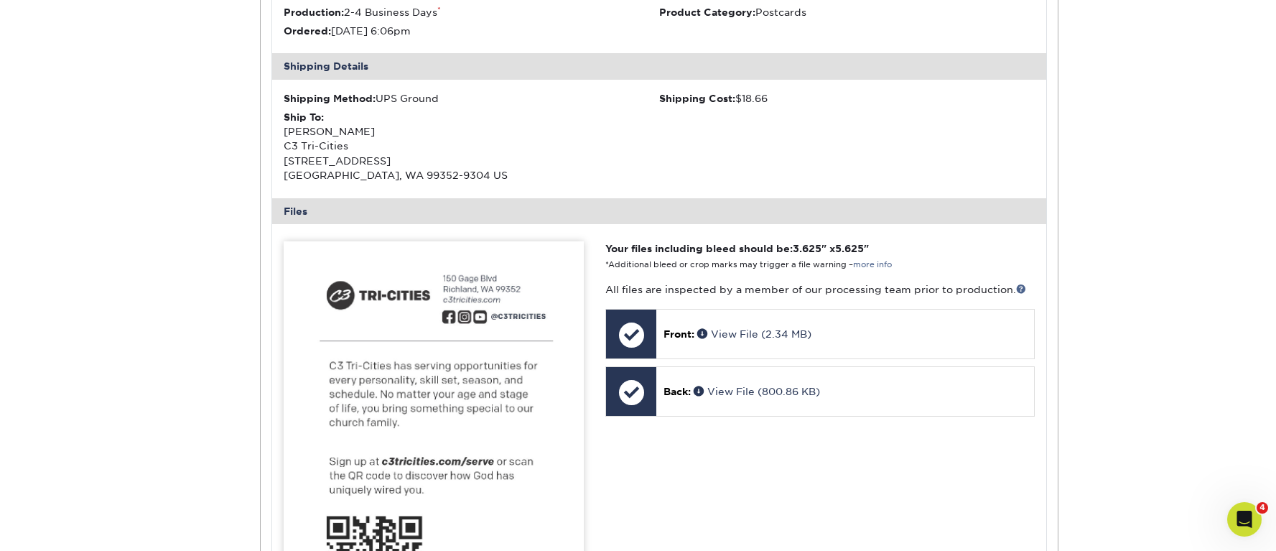
scroll to position [459, 0]
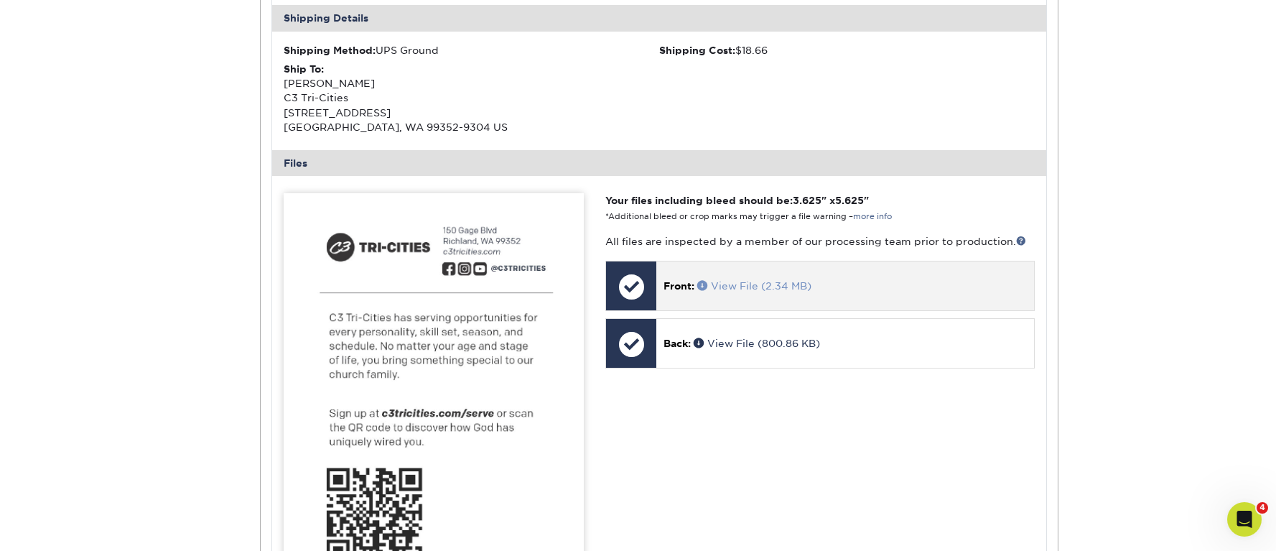
click at [755, 289] on link "View File (2.34 MB)" at bounding box center [754, 285] width 114 height 11
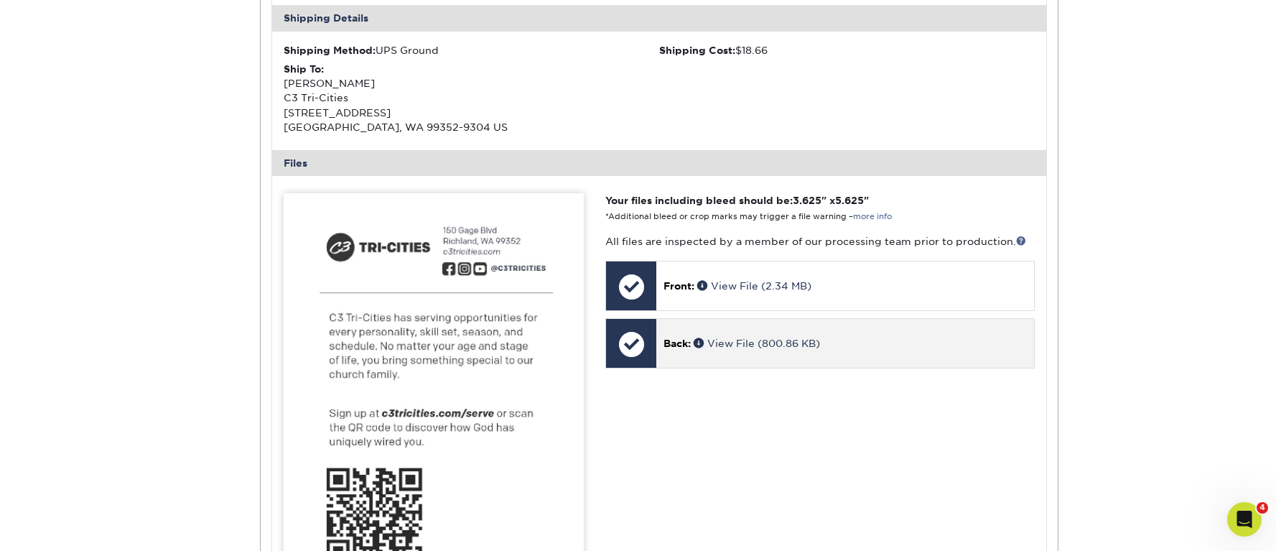
click at [672, 344] on span "Back:" at bounding box center [677, 343] width 27 height 11
click at [738, 340] on link "View File (800.86 KB)" at bounding box center [757, 343] width 126 height 11
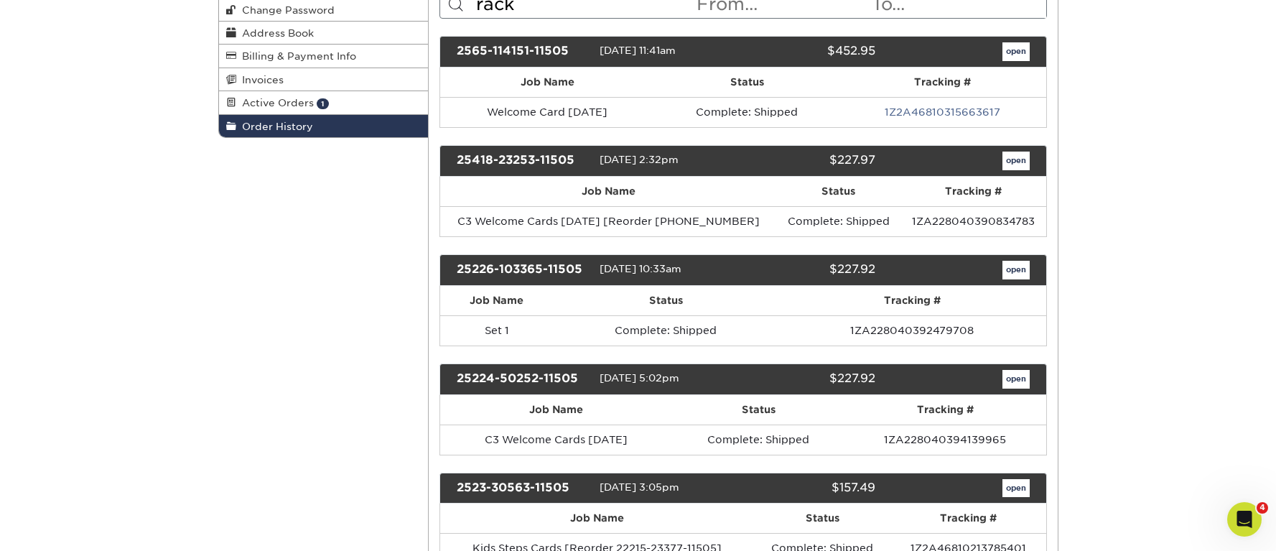
scroll to position [229, 0]
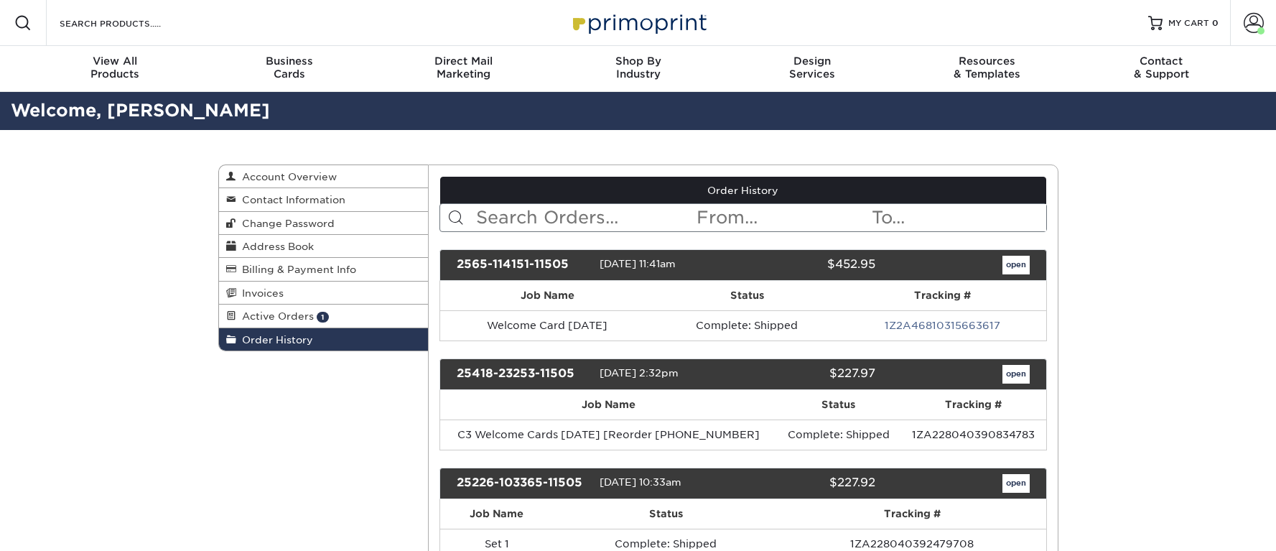
click at [500, 218] on input "text" at bounding box center [585, 217] width 220 height 27
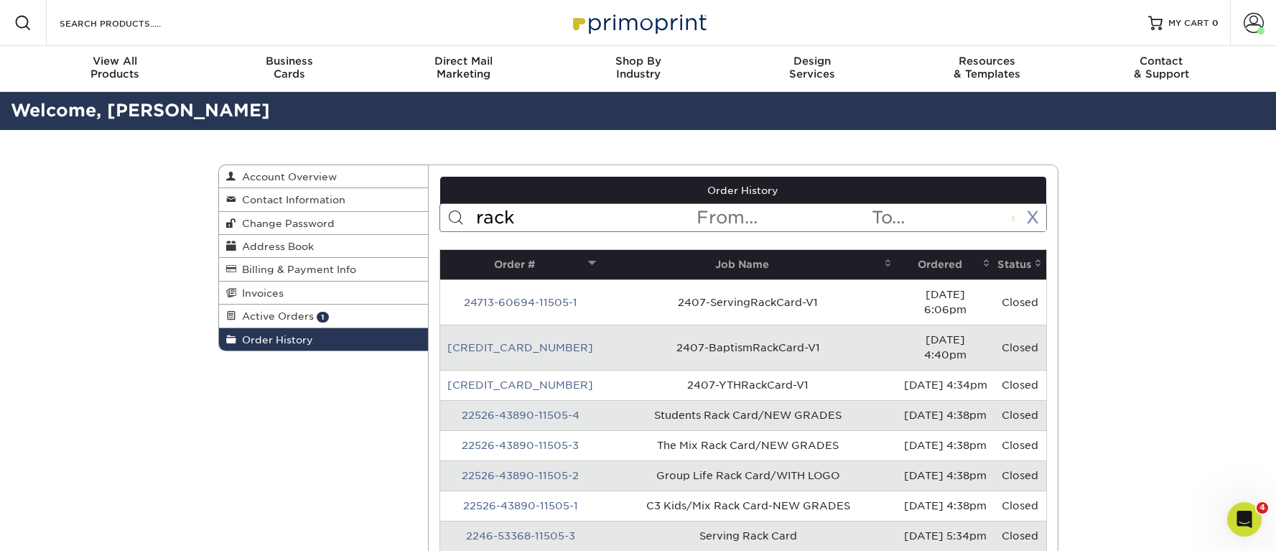
type input "rack"
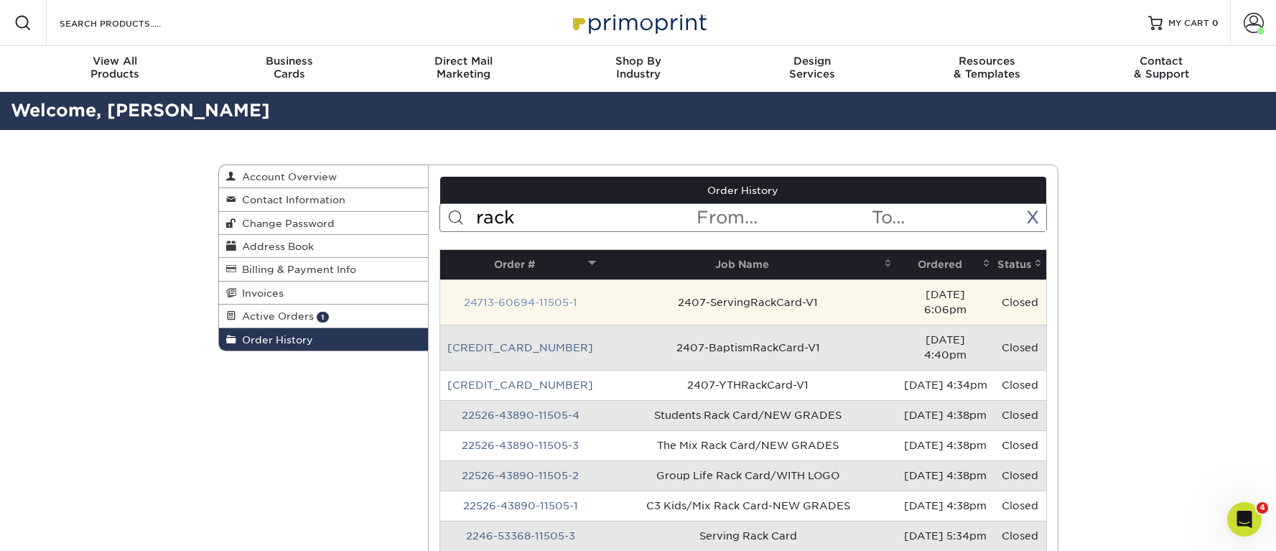
click at [522, 297] on link "24713-60694-11505-1" at bounding box center [520, 302] width 113 height 11
